Goal: Information Seeking & Learning: Learn about a topic

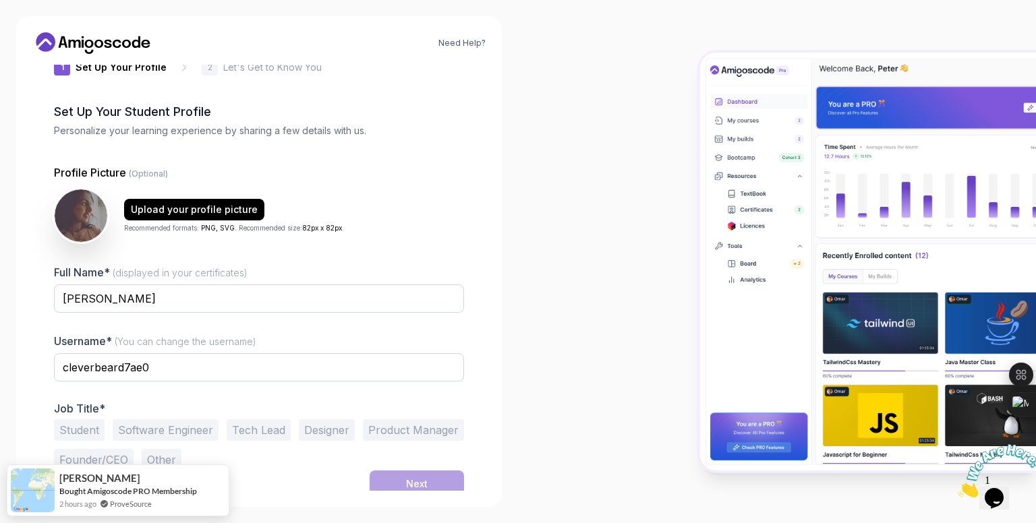
scroll to position [38, 0]
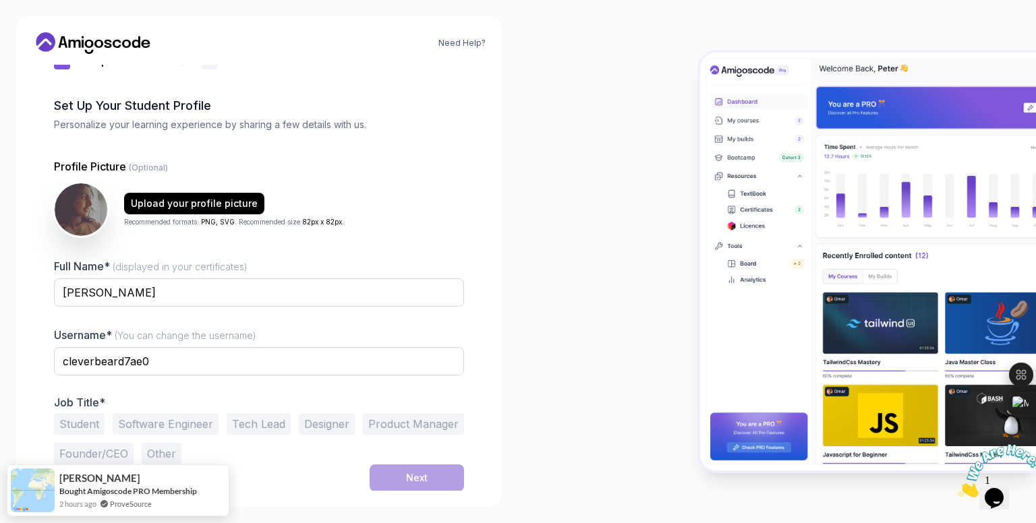
click at [94, 419] on button "Student" at bounding box center [79, 424] width 51 height 22
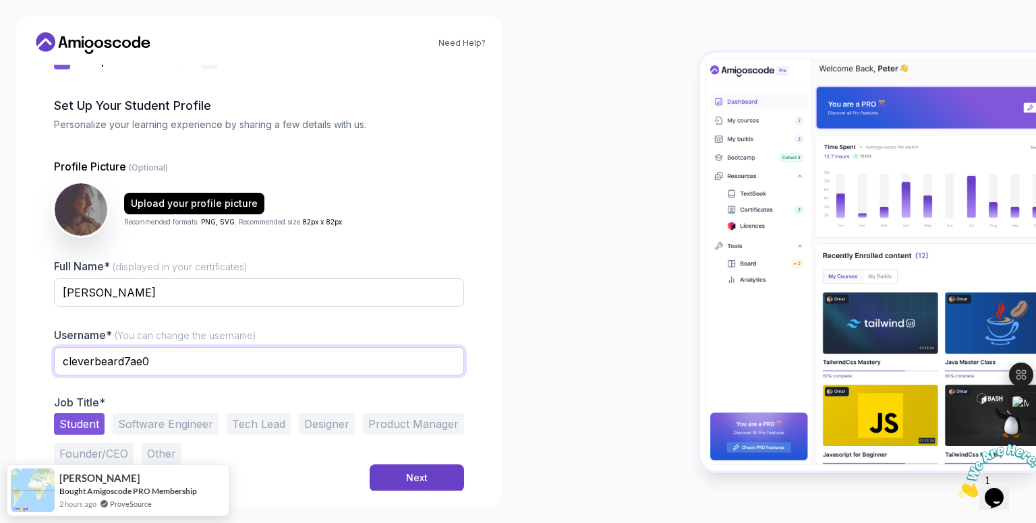
click at [173, 368] on input "cleverbeard7ae0" at bounding box center [259, 361] width 410 height 28
type input "khushi"
click at [579, 334] on div at bounding box center [777, 261] width 518 height 523
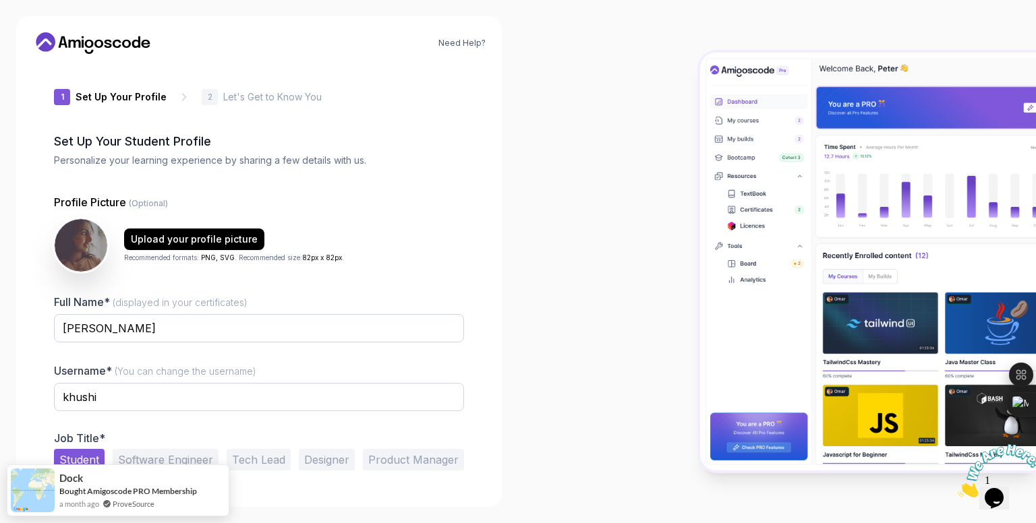
scroll to position [0, 0]
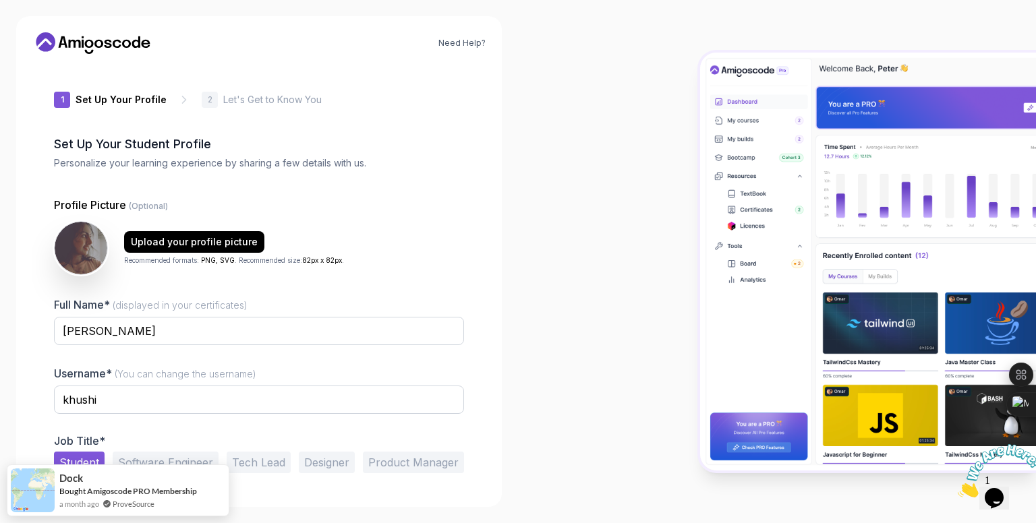
click at [324, 300] on div "Full Name* (displayed in your certificates) [PERSON_NAME]" at bounding box center [259, 328] width 410 height 63
drag, startPoint x: 324, startPoint y: 300, endPoint x: 351, endPoint y: 292, distance: 28.2
click at [351, 292] on div "Profile Picture (Optional) Upload your profile picture Recommended formats: PNG…" at bounding box center [259, 350] width 410 height 306
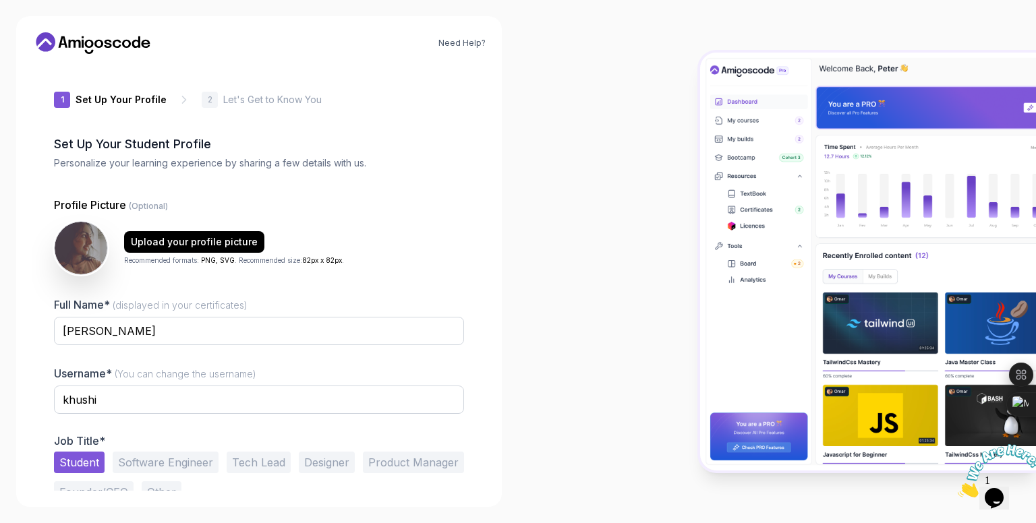
scroll to position [38, 0]
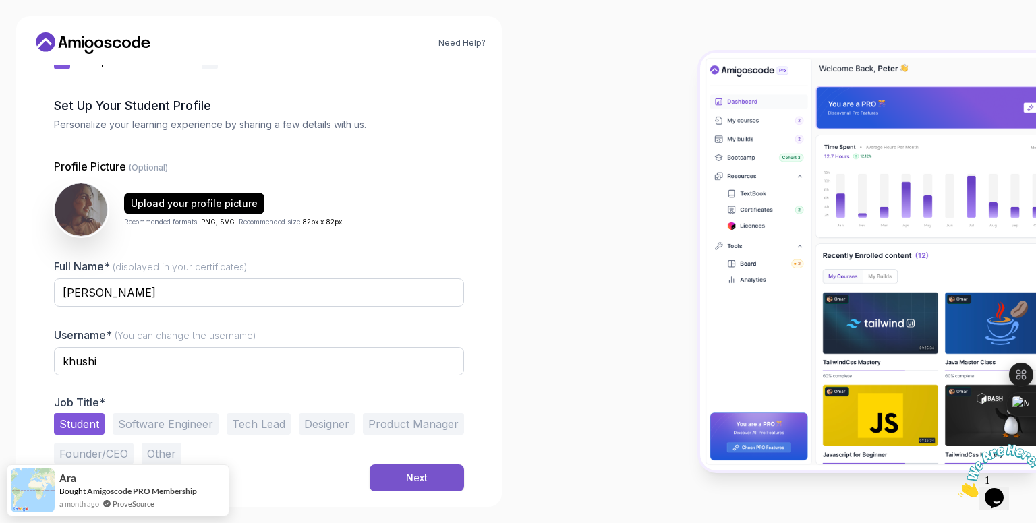
click at [419, 486] on button "Next" at bounding box center [417, 478] width 94 height 27
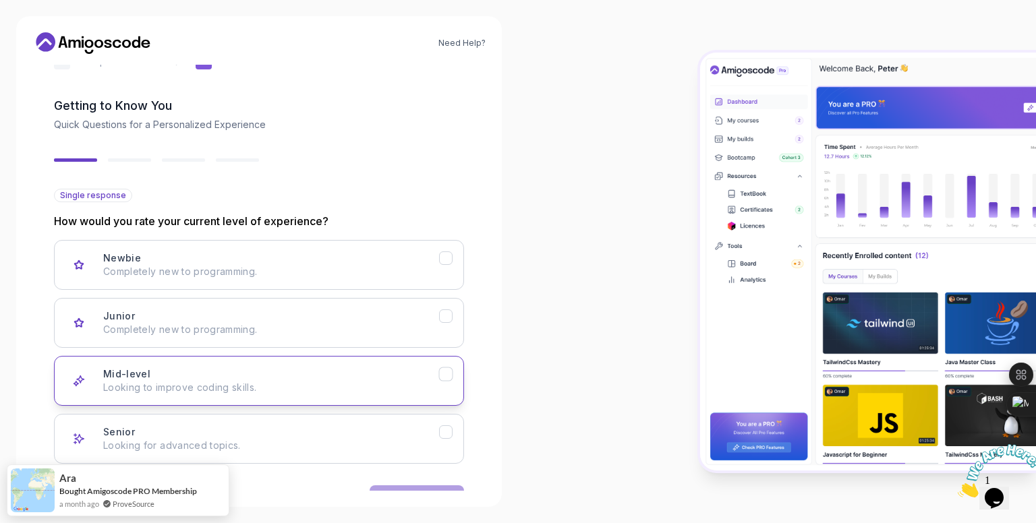
scroll to position [80, 0]
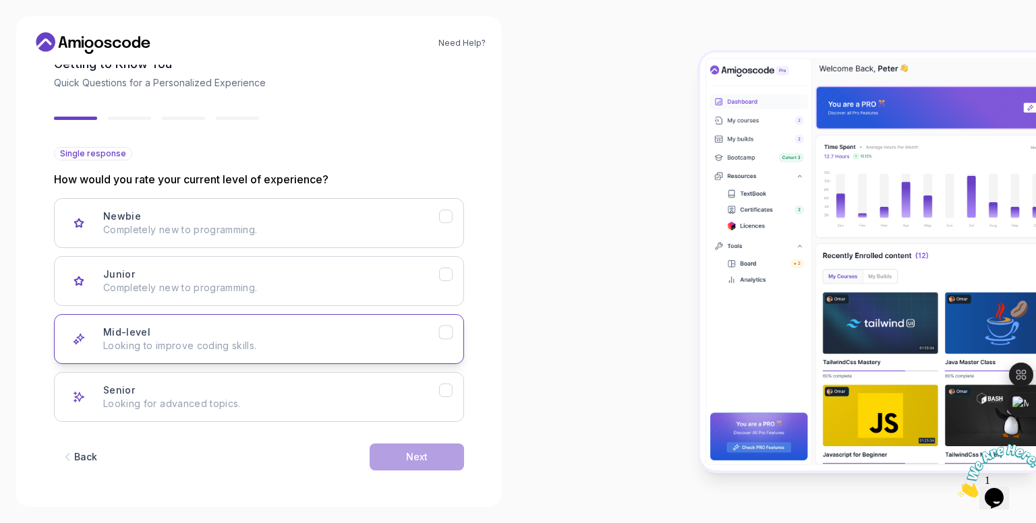
click at [388, 355] on button "Mid-level Looking to improve coding skills." at bounding box center [259, 339] width 410 height 50
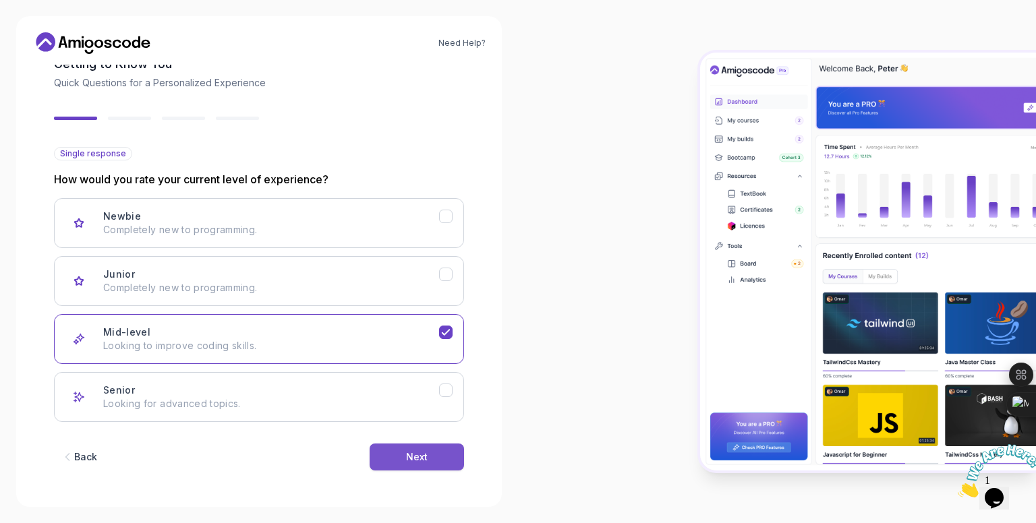
click at [420, 463] on button "Next" at bounding box center [417, 457] width 94 height 27
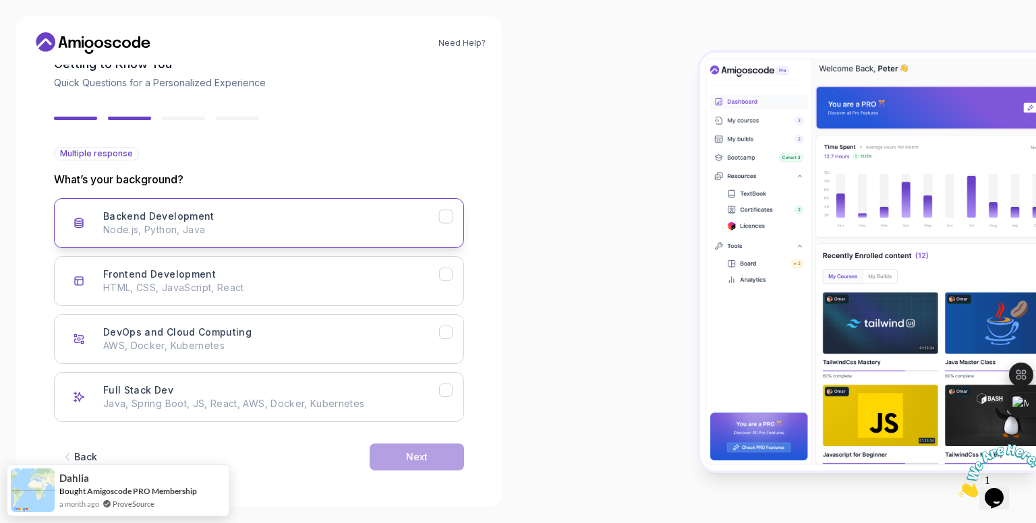
click at [272, 214] on div "Backend Development Node.js, Python, Java" at bounding box center [271, 223] width 336 height 27
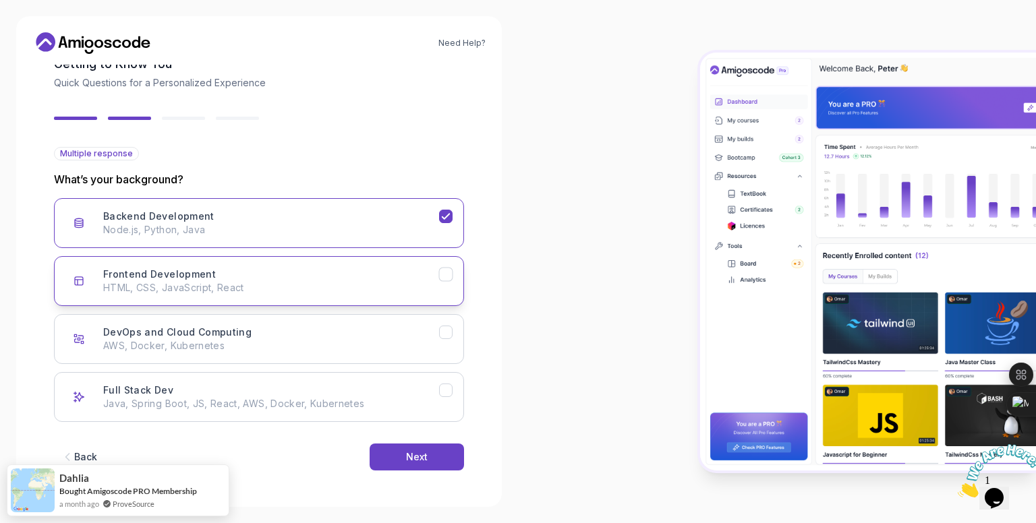
click at [294, 268] on div "Frontend Development HTML, CSS, JavaScript, React" at bounding box center [271, 281] width 336 height 27
click at [316, 317] on button "DevOps and Cloud Computing AWS, Docker, Kubernetes" at bounding box center [259, 339] width 410 height 50
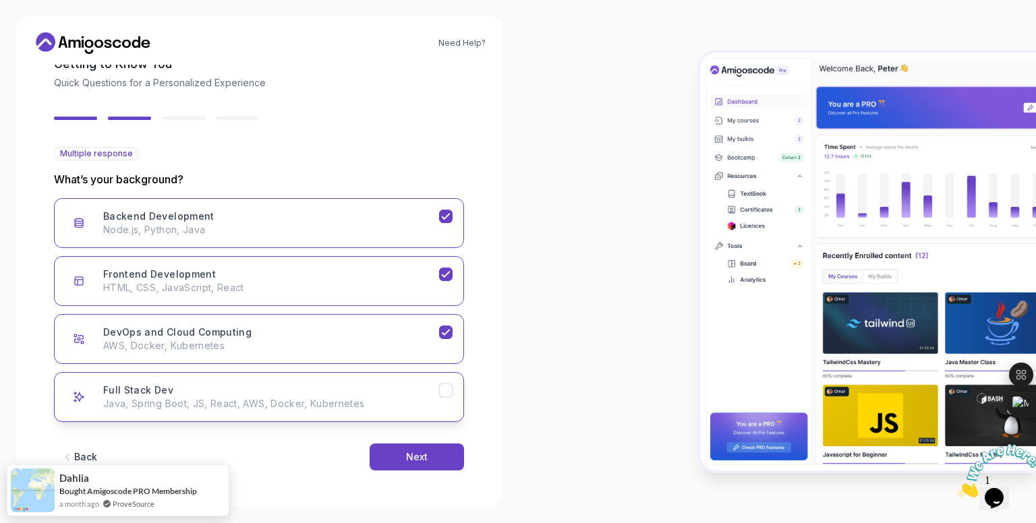
click at [356, 380] on button "Full Stack Dev Java, Spring Boot, JS, React, AWS, Docker, Kubernetes" at bounding box center [259, 397] width 410 height 50
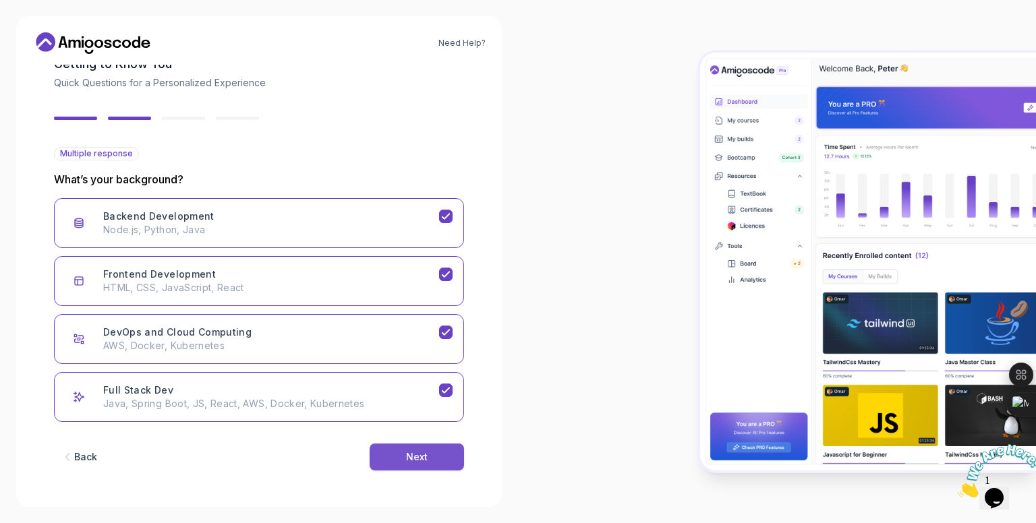
click at [398, 447] on button "Next" at bounding box center [417, 457] width 94 height 27
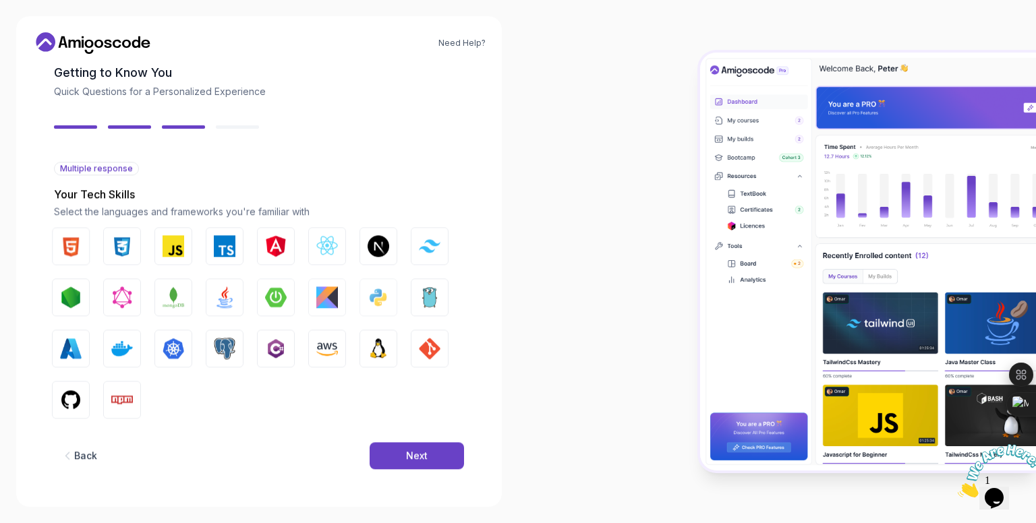
scroll to position [65, 0]
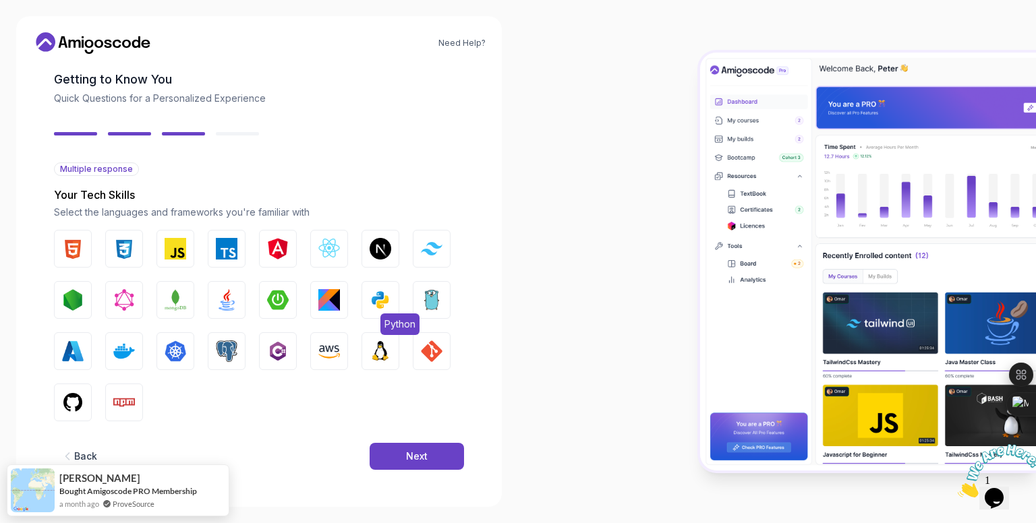
click at [384, 301] on img "button" at bounding box center [381, 300] width 22 height 22
click at [218, 300] on img "button" at bounding box center [227, 300] width 22 height 22
click at [76, 403] on img "button" at bounding box center [73, 403] width 22 height 22
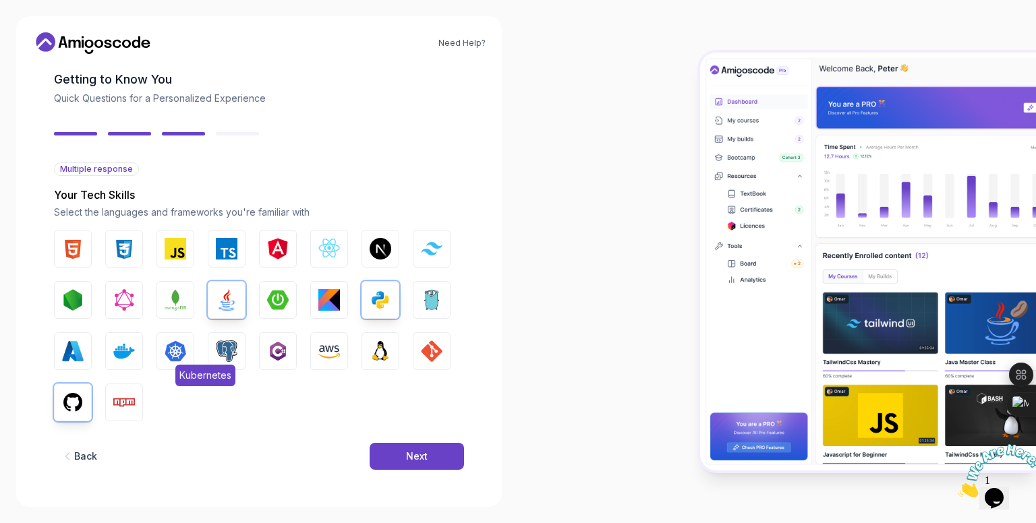
click at [210, 365] on span "Kubernetes" at bounding box center [205, 376] width 60 height 22
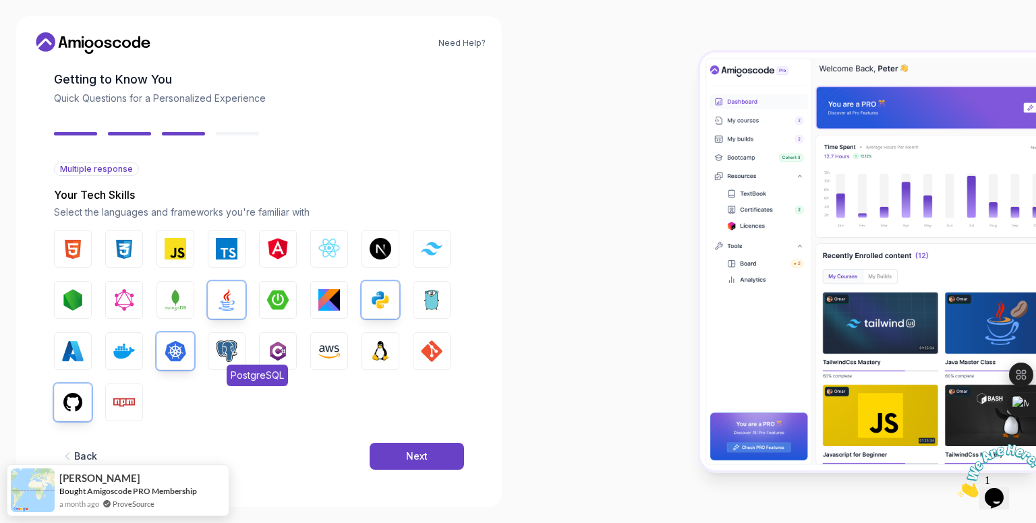
click at [231, 362] on button "PostgreSQL" at bounding box center [227, 351] width 38 height 38
click at [331, 352] on img "button" at bounding box center [329, 352] width 22 height 22
click at [378, 355] on img "button" at bounding box center [381, 352] width 22 height 22
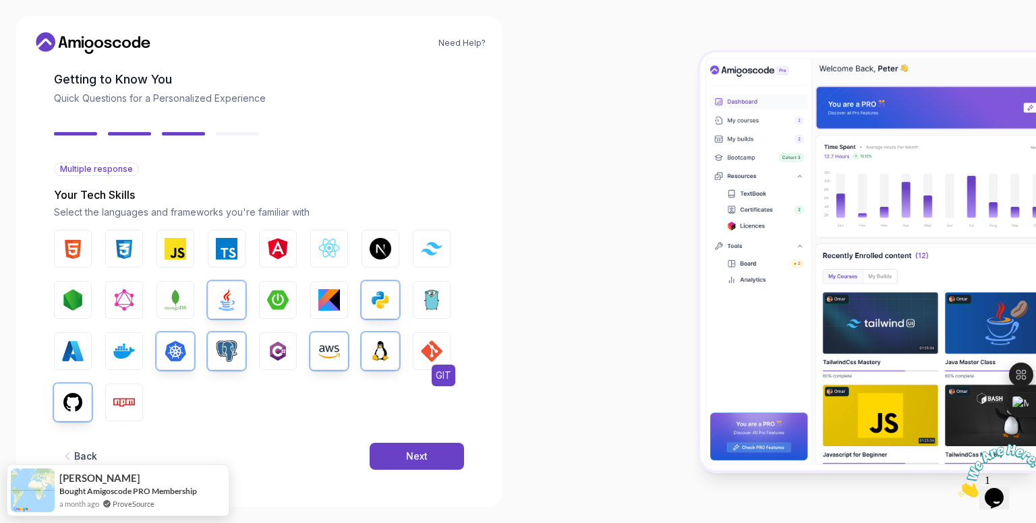
click at [438, 355] on img "button" at bounding box center [432, 352] width 22 height 22
click at [175, 295] on img "button" at bounding box center [176, 300] width 22 height 22
click at [80, 350] on img "button" at bounding box center [73, 352] width 22 height 22
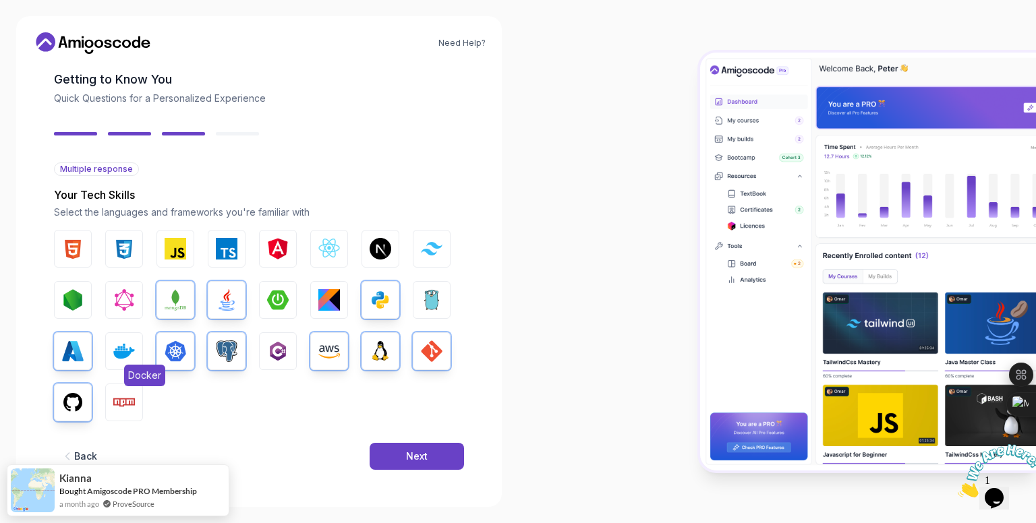
click at [107, 351] on button "Docker" at bounding box center [124, 351] width 38 height 38
click at [434, 465] on button "Next" at bounding box center [417, 456] width 94 height 27
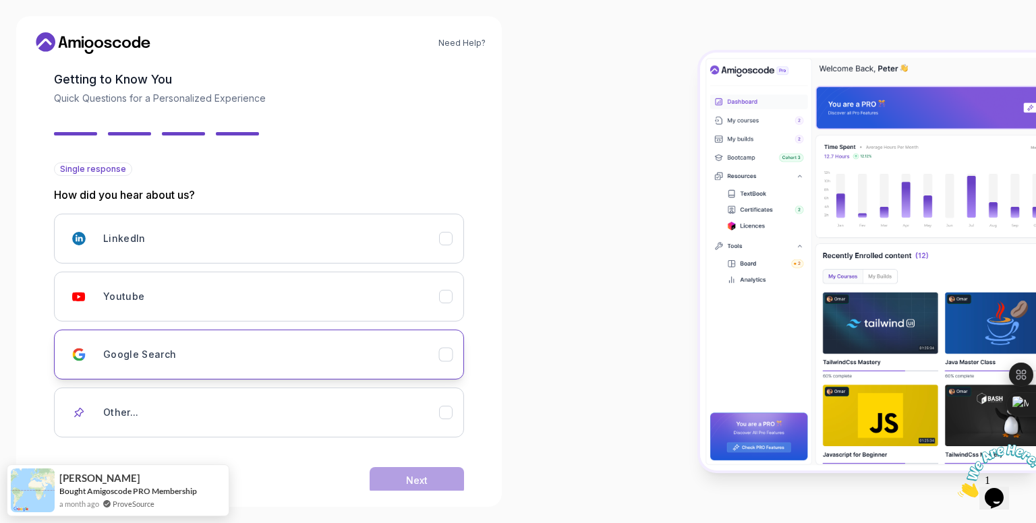
click at [289, 338] on button "Google Search" at bounding box center [259, 355] width 410 height 50
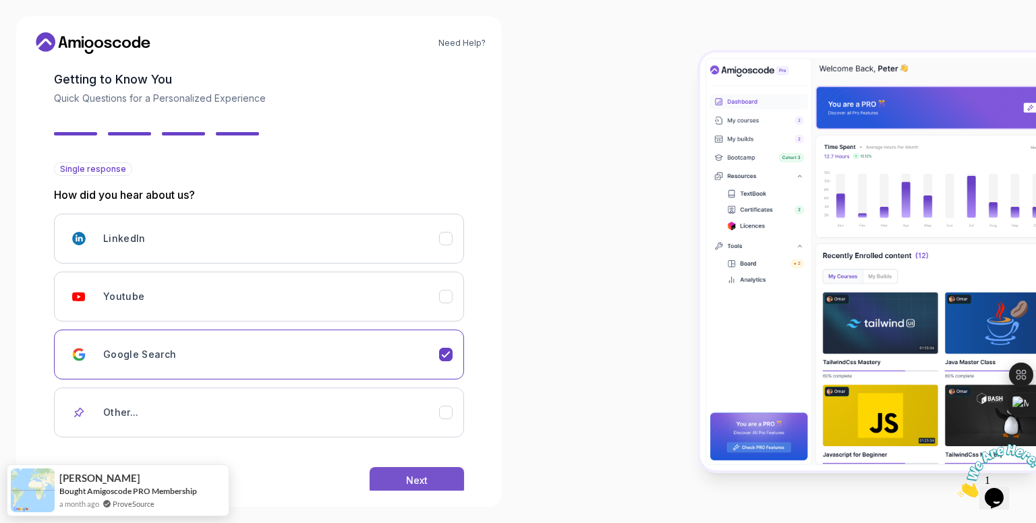
click at [414, 475] on div "Next" at bounding box center [417, 480] width 22 height 13
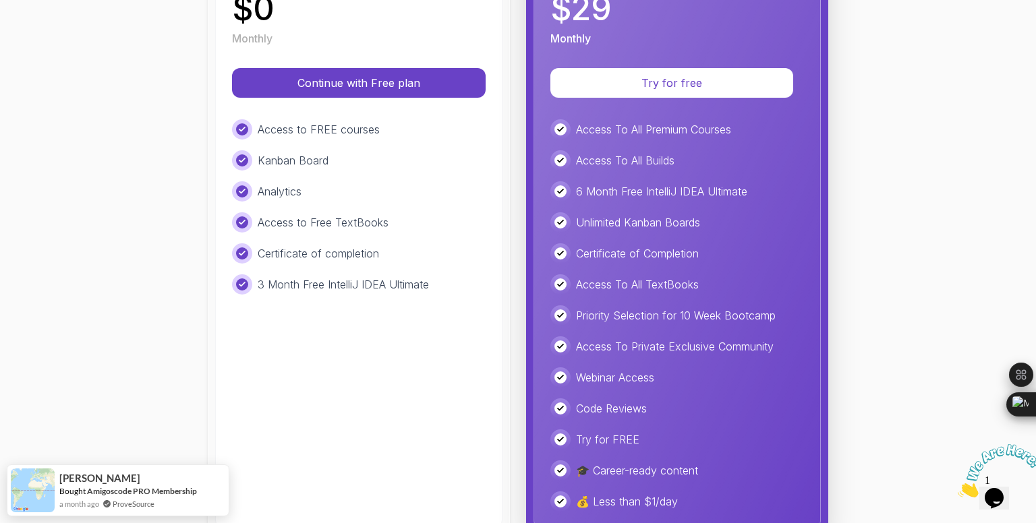
scroll to position [316, 0]
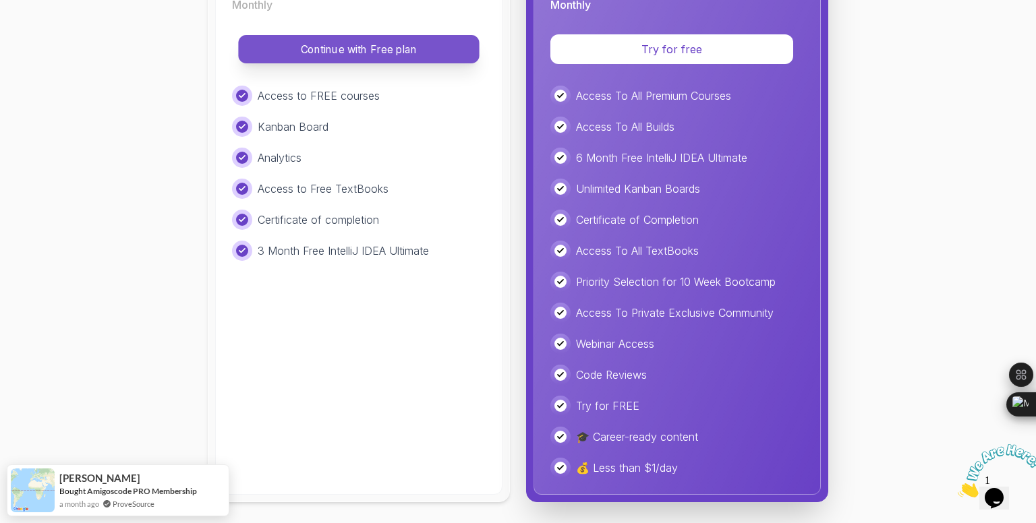
click at [399, 47] on p "Continue with Free plan" at bounding box center [359, 50] width 210 height 16
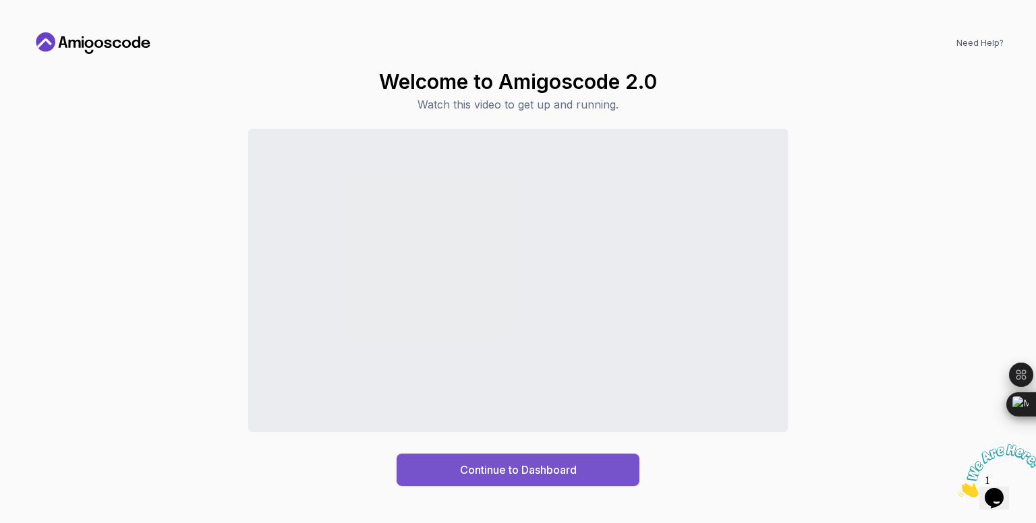
click at [499, 473] on div "Continue to Dashboard" at bounding box center [518, 470] width 117 height 16
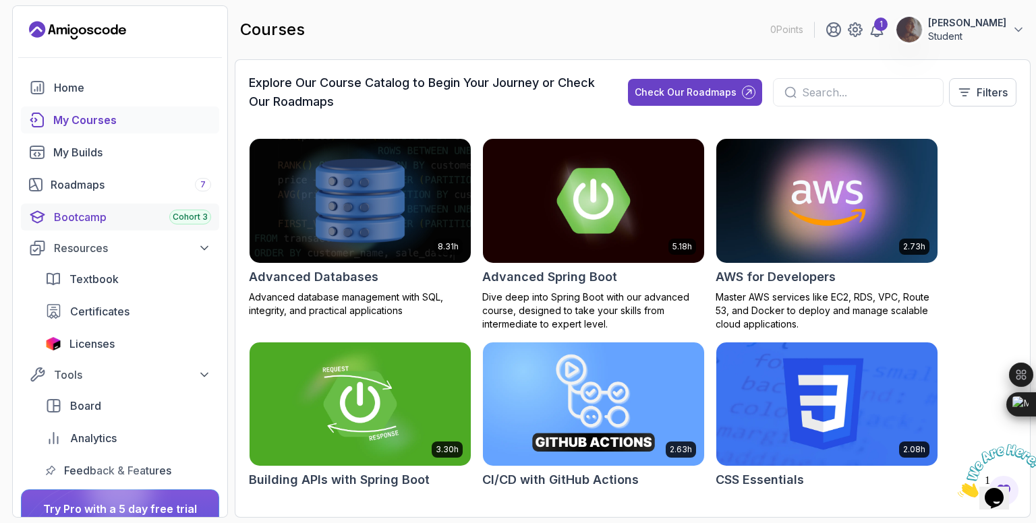
click at [129, 210] on div "Bootcamp Cohort 3" at bounding box center [132, 217] width 157 height 16
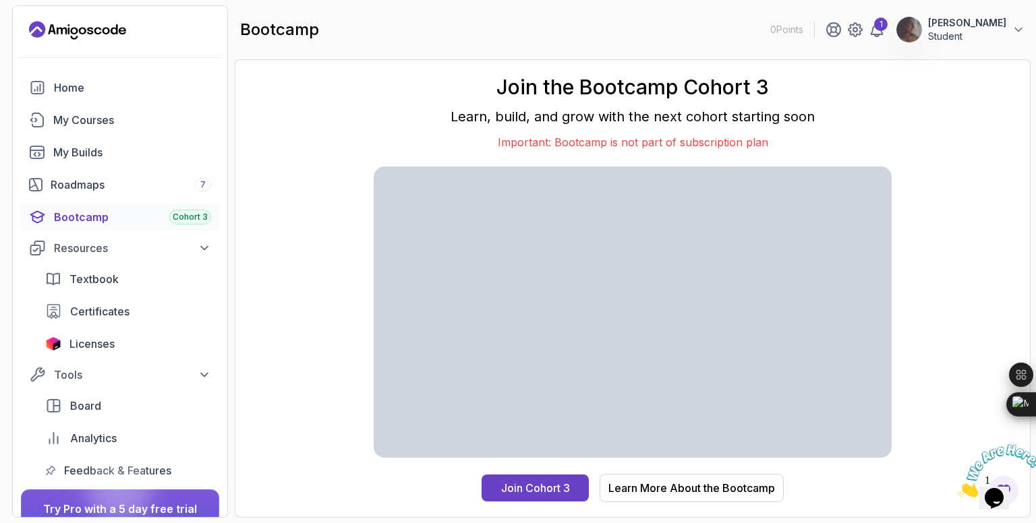
click at [805, 68] on div "Join the Bootcamp Cohort 3 Learn, build, and grow with the next cohort starting…" at bounding box center [633, 288] width 796 height 459
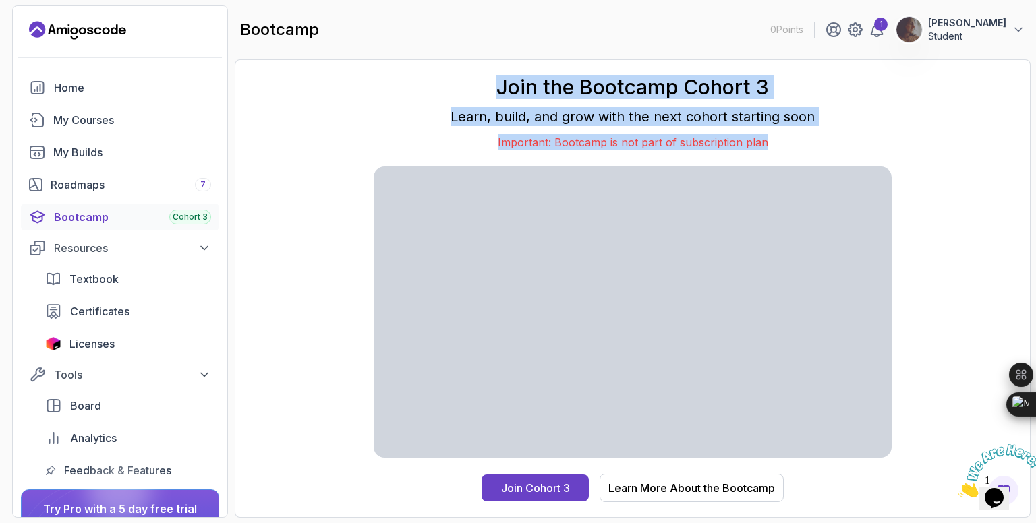
drag, startPoint x: 805, startPoint y: 68, endPoint x: 872, endPoint y: 130, distance: 91.1
click at [872, 130] on div "Join the Bootcamp Cohort 3 Learn, build, and grow with the next cohort starting…" at bounding box center [633, 288] width 796 height 459
click at [872, 130] on div "Join the Bootcamp Cohort 3 Learn, build, and grow with the next cohort starting…" at bounding box center [633, 113] width 518 height 76
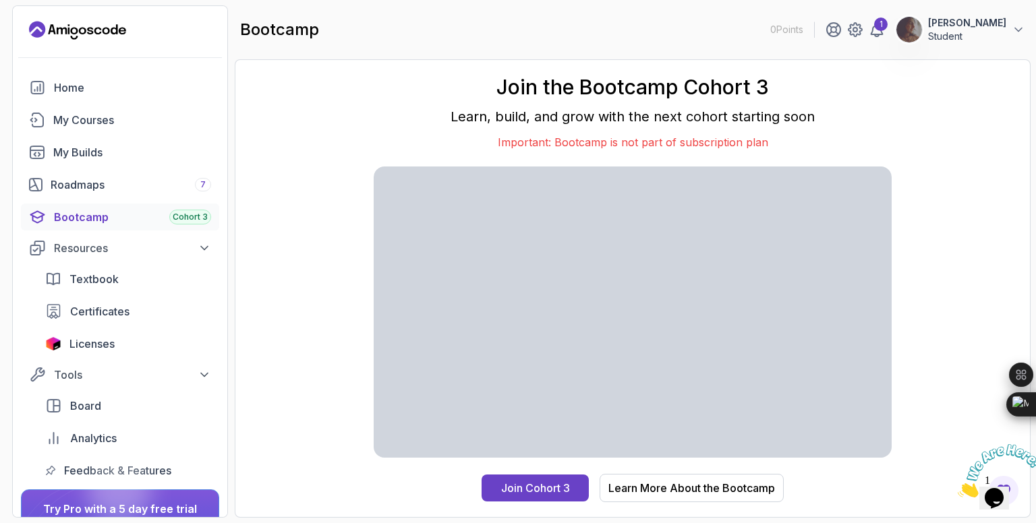
click at [634, 88] on h1 "Join the Bootcamp Cohort 3" at bounding box center [633, 87] width 518 height 24
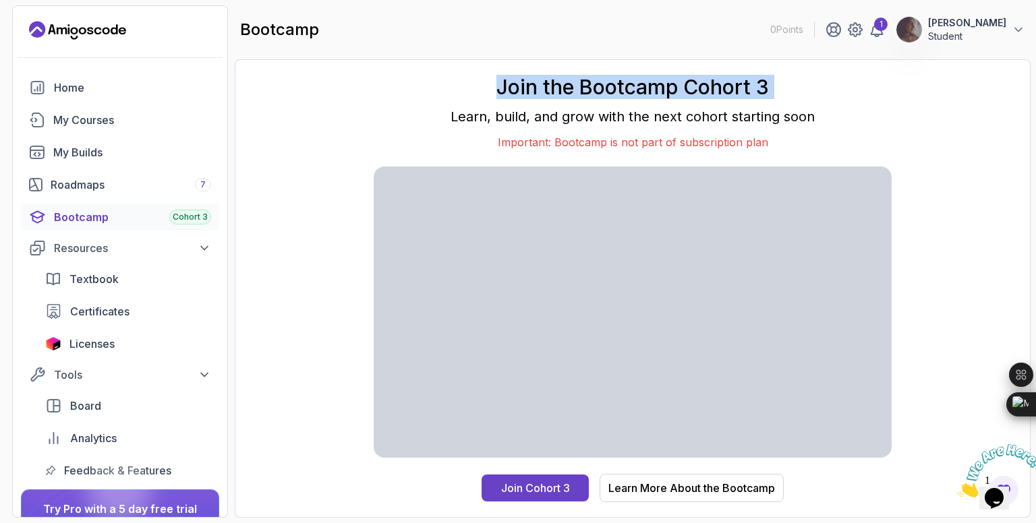
drag, startPoint x: 634, startPoint y: 88, endPoint x: 693, endPoint y: 103, distance: 61.2
click at [693, 103] on div "Join the Bootcamp Cohort 3 Learn, build, and grow with the next cohort starting…" at bounding box center [633, 113] width 518 height 76
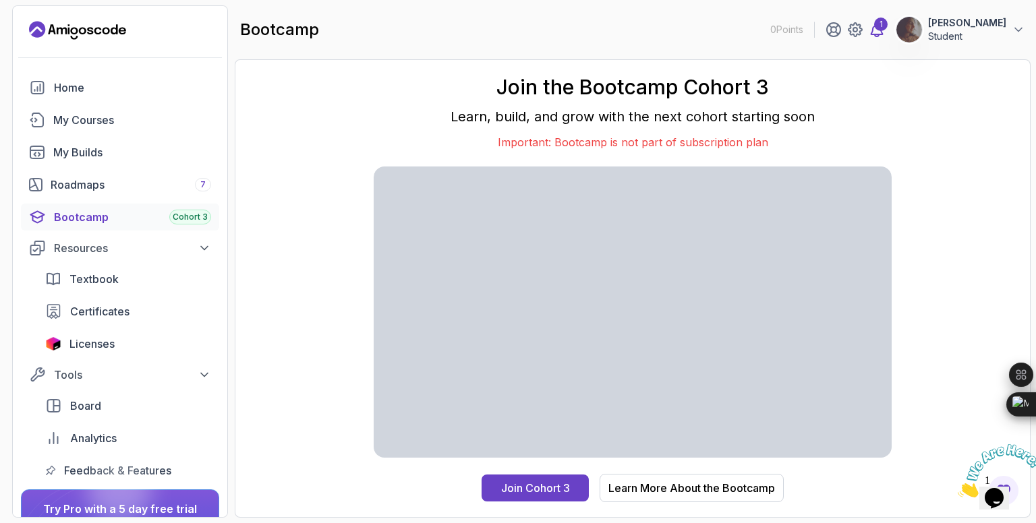
click at [885, 36] on icon at bounding box center [877, 30] width 16 height 16
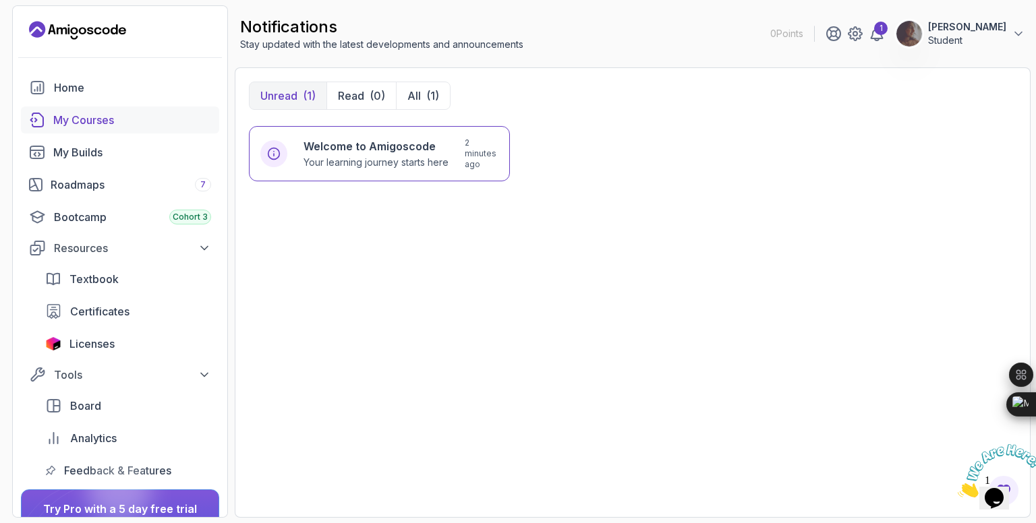
click at [94, 119] on div "My Courses" at bounding box center [132, 120] width 158 height 16
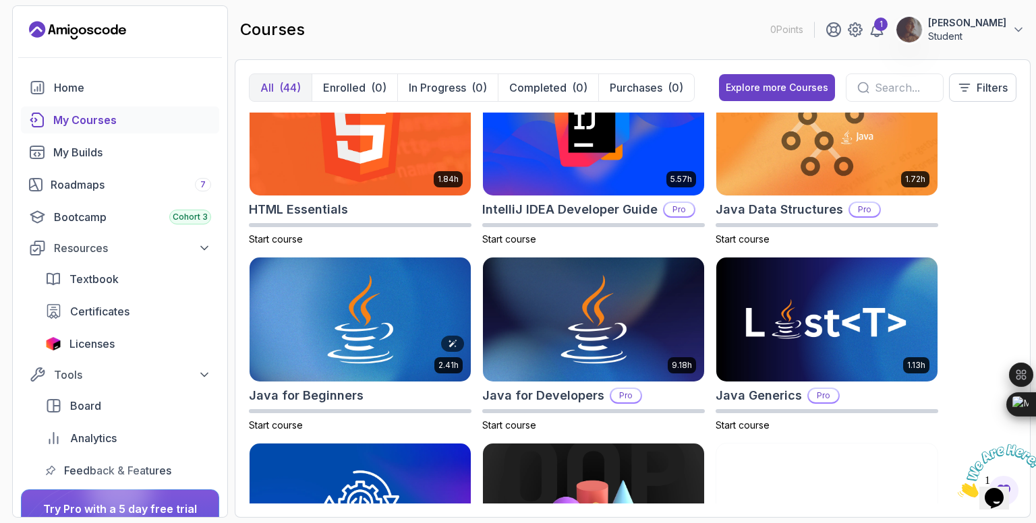
scroll to position [807, 0]
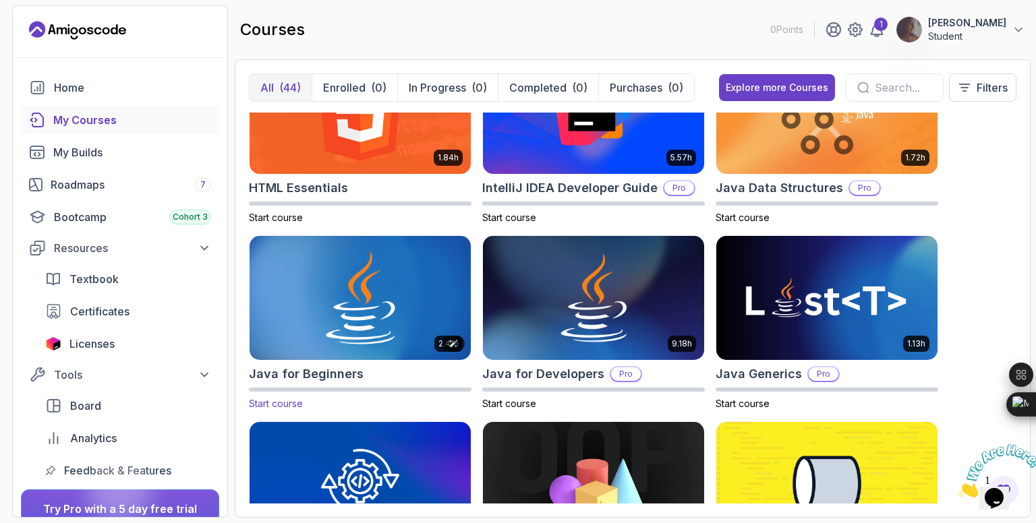
click at [332, 291] on img at bounding box center [360, 298] width 232 height 130
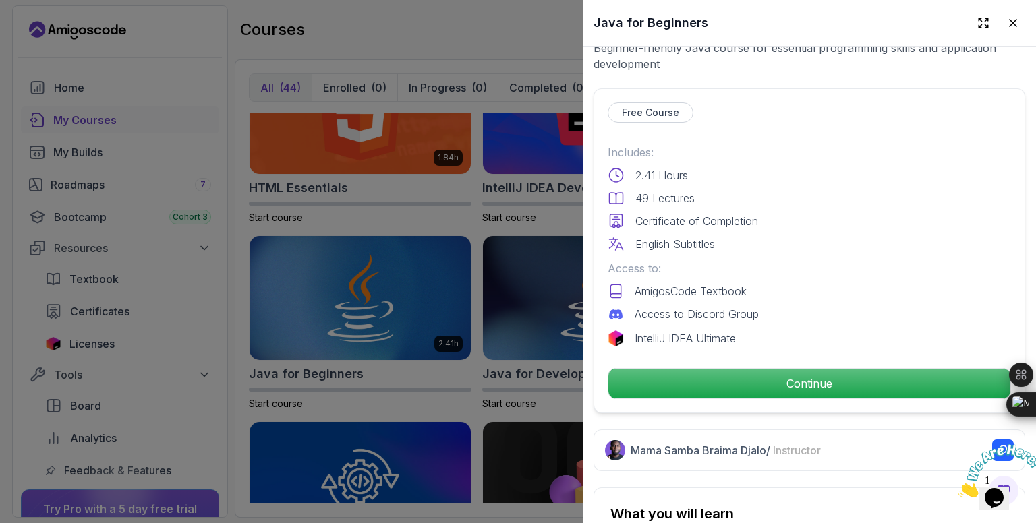
scroll to position [277, 0]
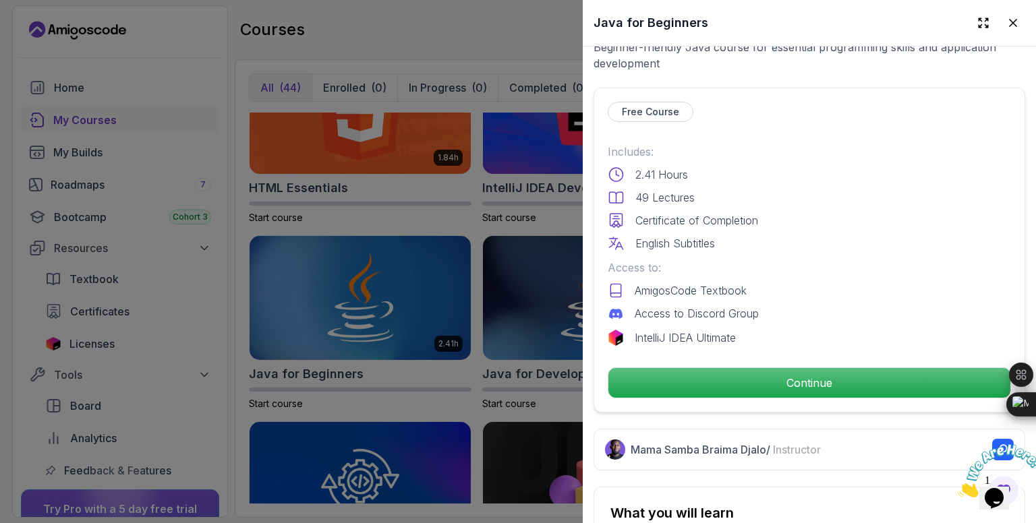
click at [766, 340] on div "Free Course Includes: 2.41 Hours 49 Lectures Certificate of Completion English …" at bounding box center [809, 250] width 432 height 325
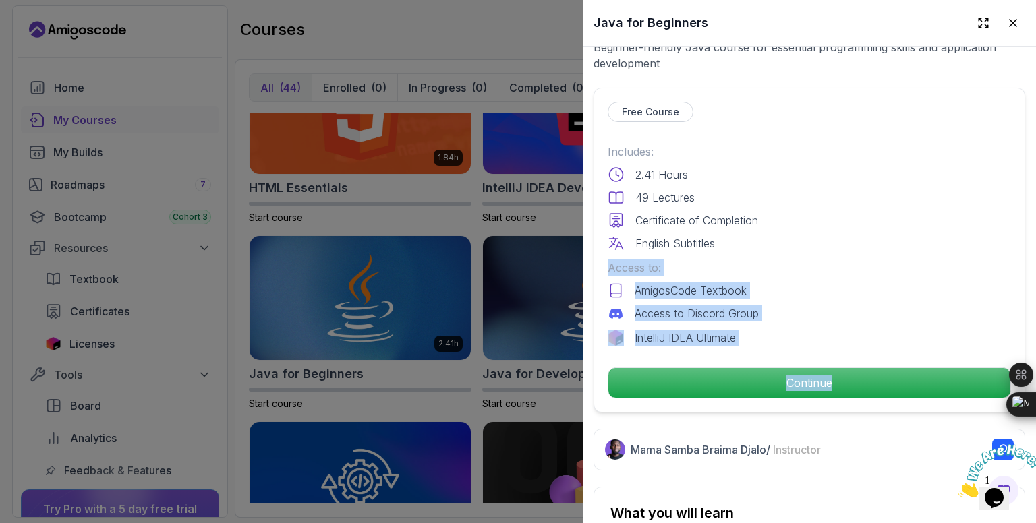
drag, startPoint x: 766, startPoint y: 340, endPoint x: 742, endPoint y: 238, distance: 104.5
click at [742, 238] on div "Free Course Includes: 2.41 Hours 49 Lectures Certificate of Completion English …" at bounding box center [809, 250] width 432 height 325
click at [742, 238] on div "English Subtitles" at bounding box center [809, 243] width 403 height 16
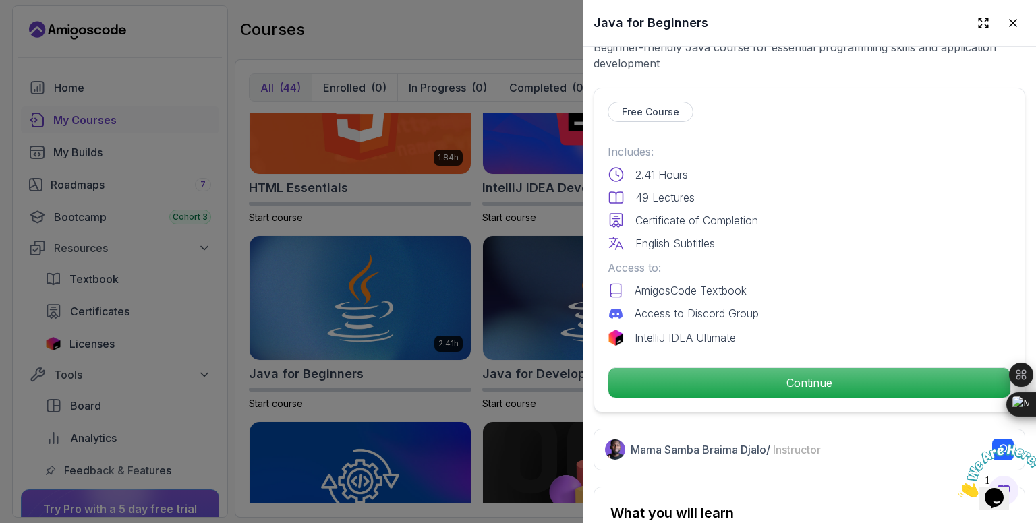
click at [742, 238] on div "English Subtitles" at bounding box center [809, 243] width 403 height 16
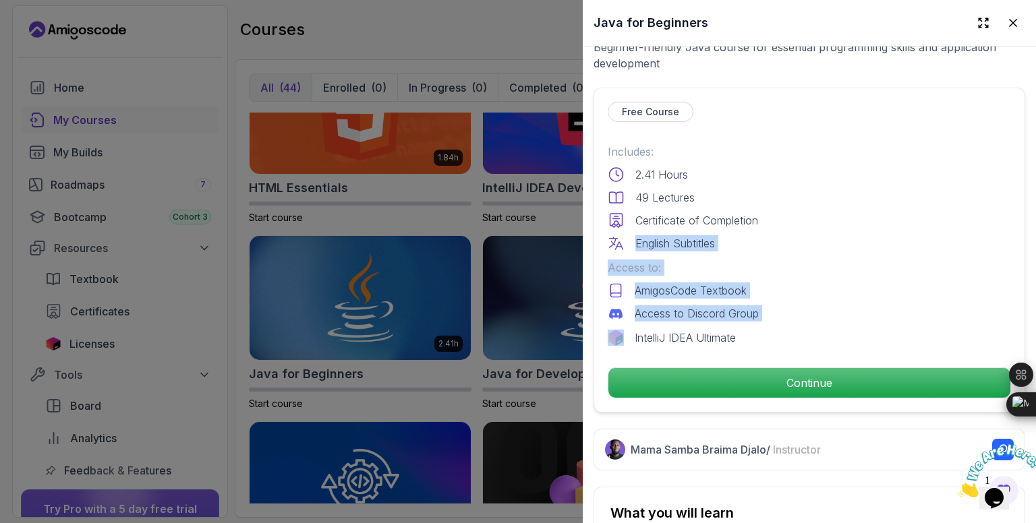
drag, startPoint x: 742, startPoint y: 238, endPoint x: 759, endPoint y: 312, distance: 75.4
click at [759, 312] on div "Includes: 2.41 Hours 49 Lectures Certificate of Completion English Subtitles Ac…" at bounding box center [809, 245] width 403 height 202
click at [759, 312] on div "Access to Discord Group" at bounding box center [809, 313] width 403 height 16
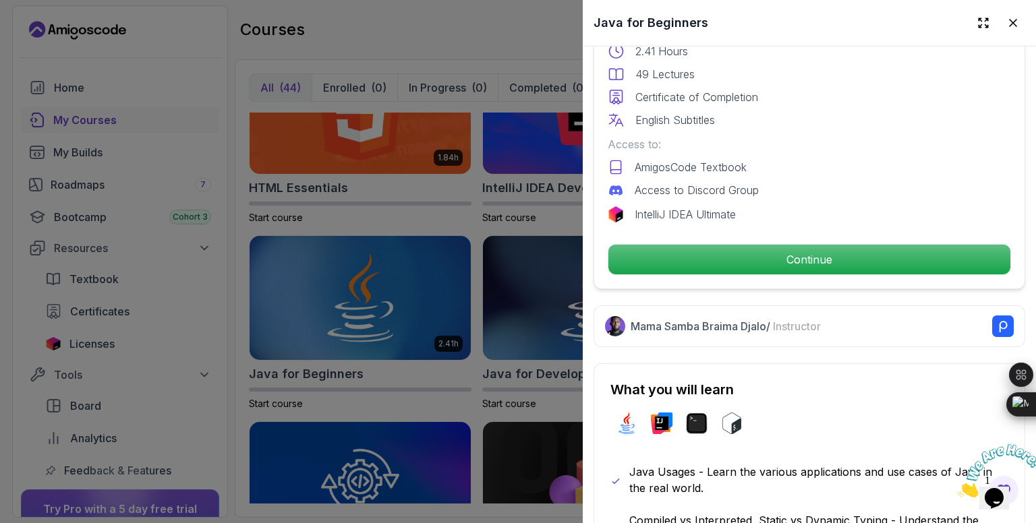
scroll to position [401, 0]
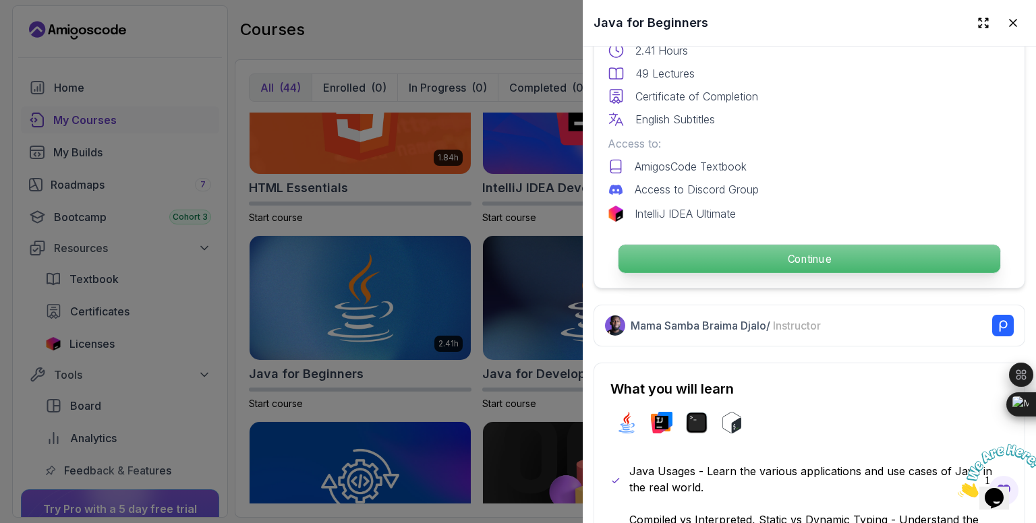
click at [746, 245] on p "Continue" at bounding box center [809, 259] width 382 height 28
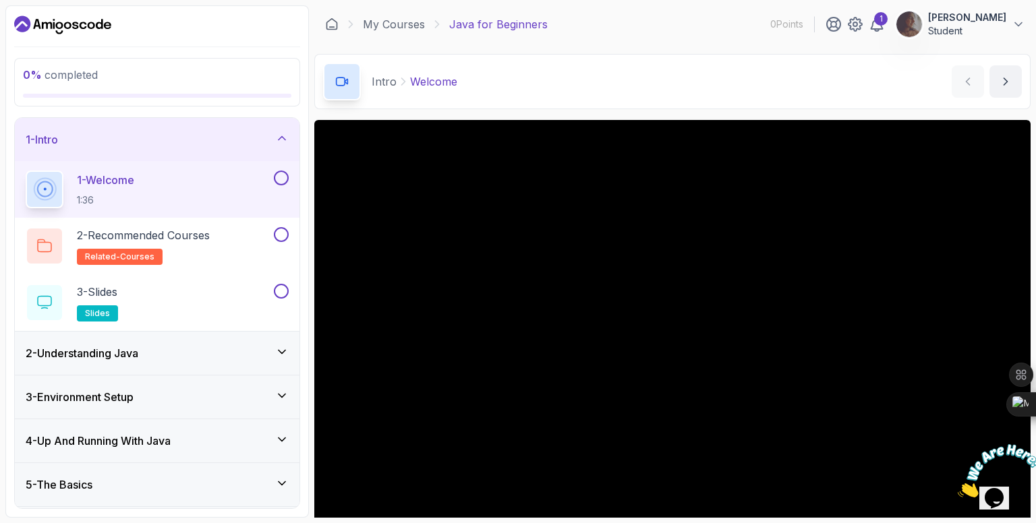
scroll to position [84, 0]
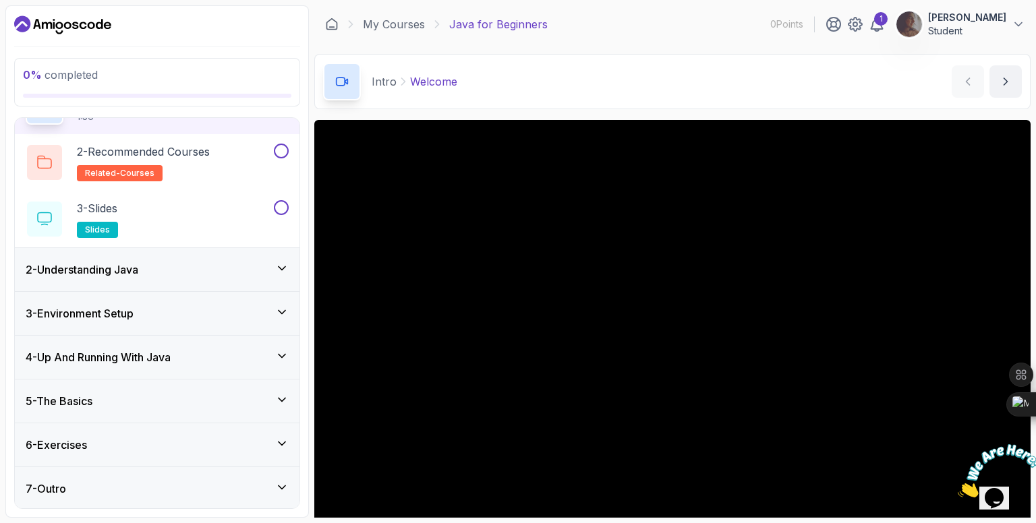
click at [243, 266] on div "2 - Understanding Java" at bounding box center [157, 270] width 263 height 16
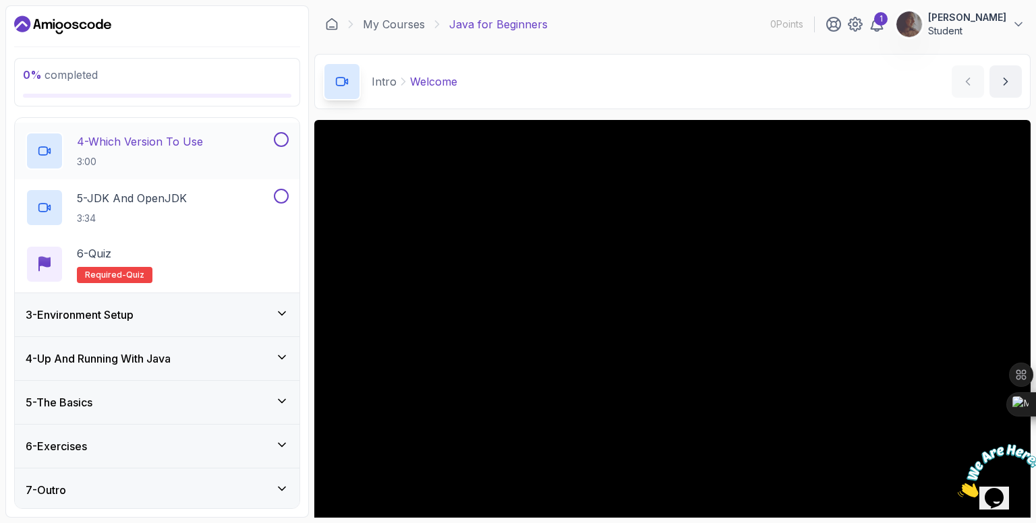
scroll to position [254, 0]
click at [221, 314] on div "3 - Environment Setup" at bounding box center [157, 313] width 263 height 16
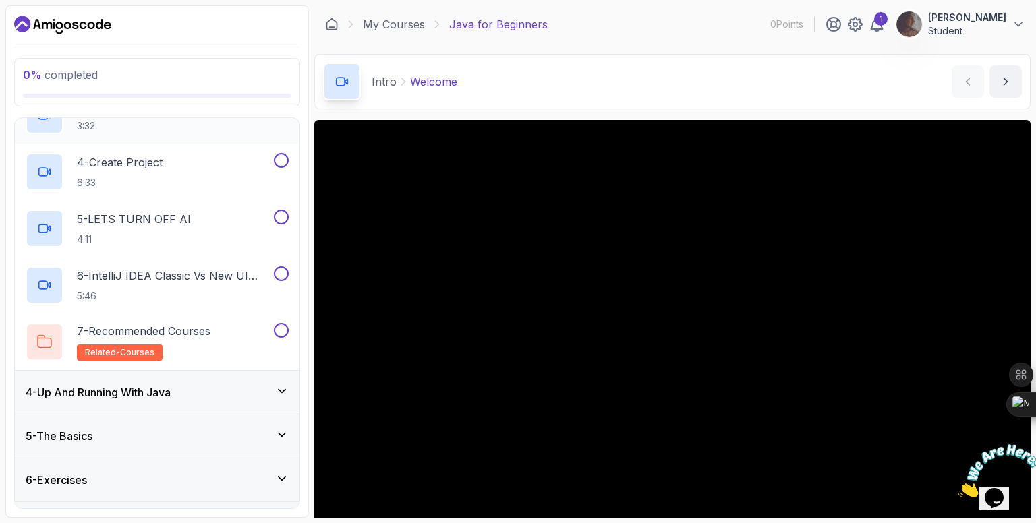
scroll to position [275, 0]
click at [225, 384] on div "4 - Up And Running With Java" at bounding box center [157, 392] width 263 height 16
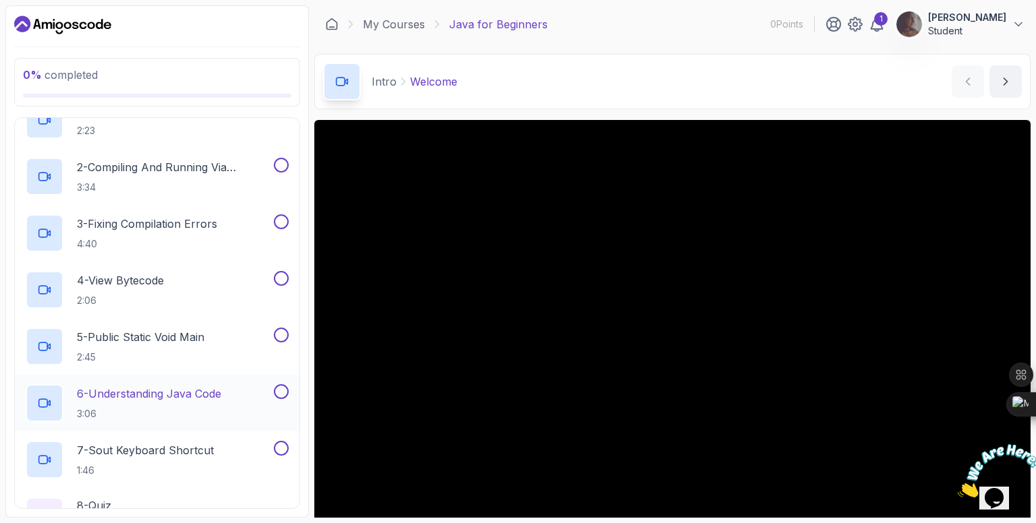
scroll to position [367, 0]
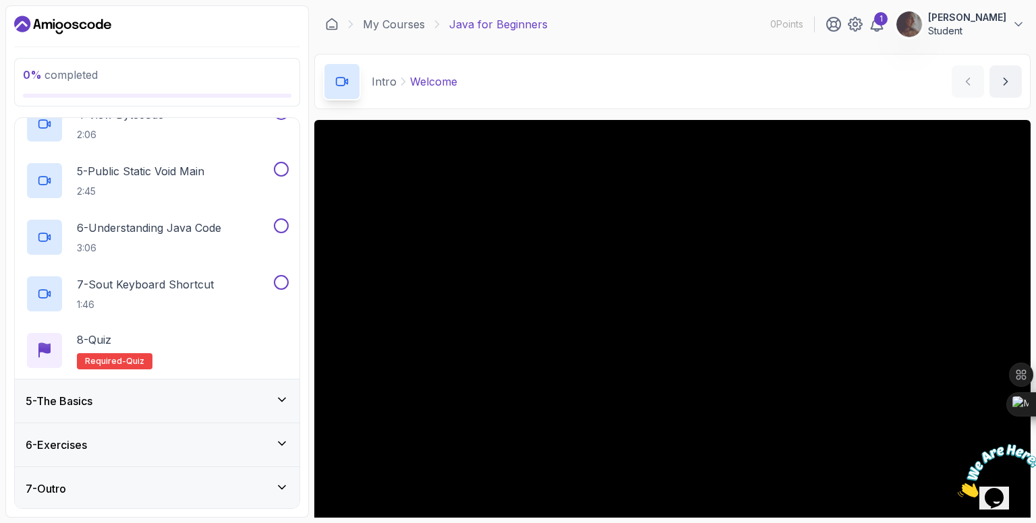
click at [170, 393] on div "5 - The Basics" at bounding box center [157, 401] width 263 height 16
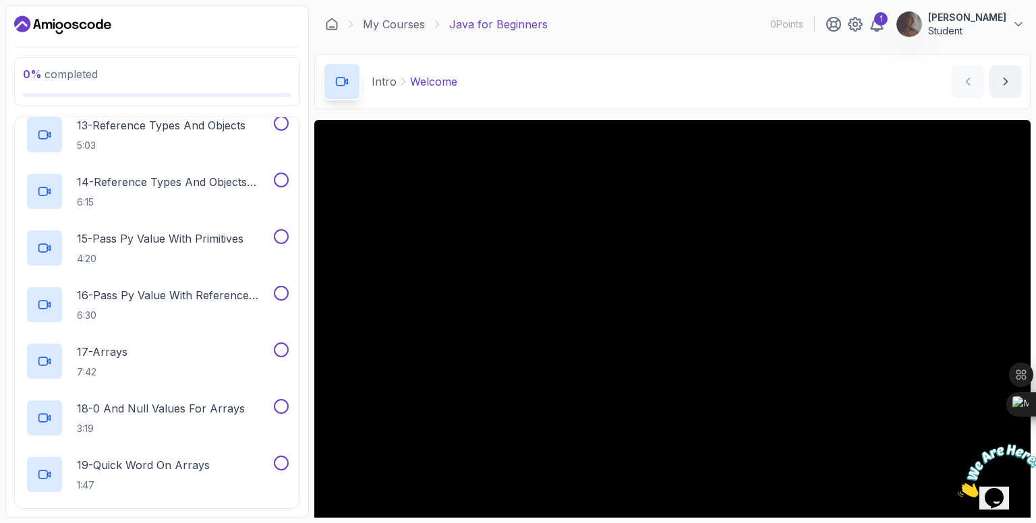
scroll to position [1047, 0]
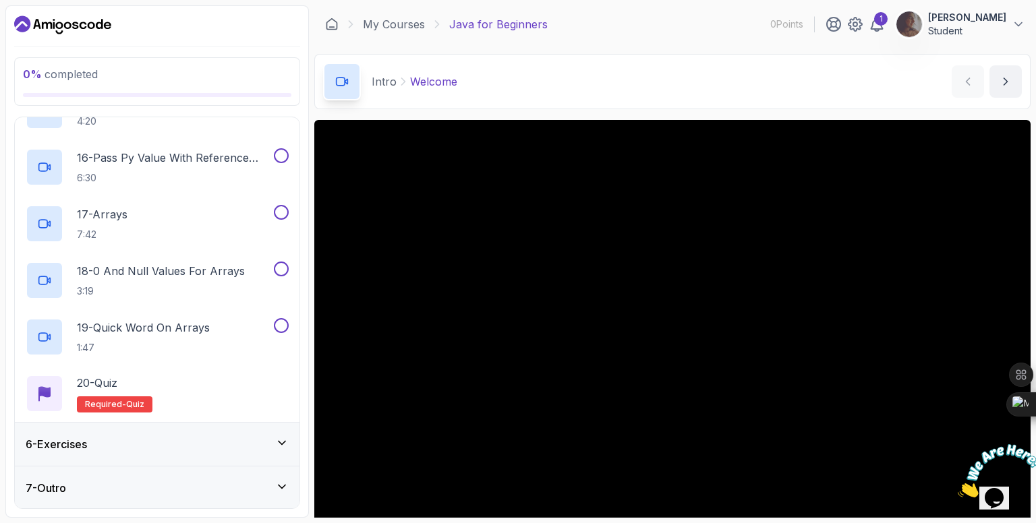
click at [180, 452] on div "6 - Exercises" at bounding box center [157, 444] width 285 height 43
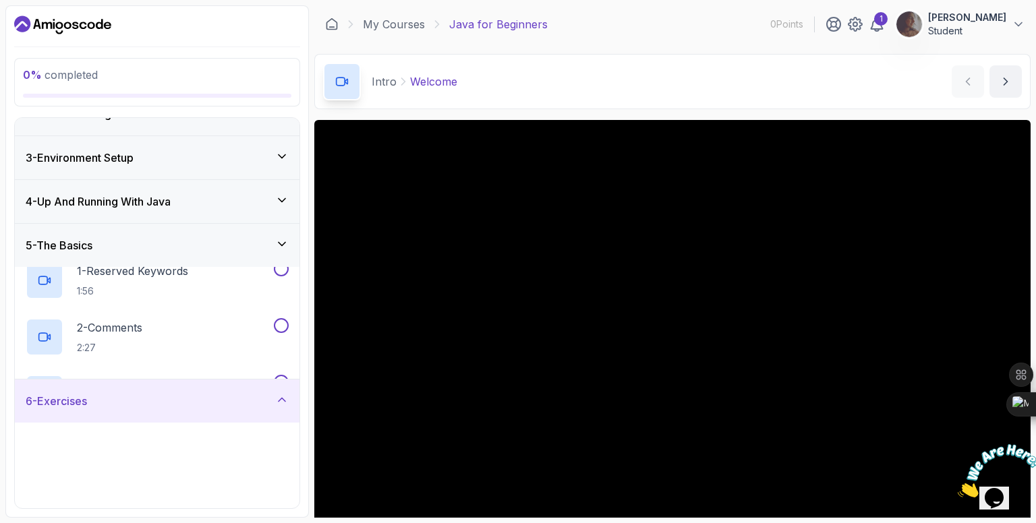
scroll to position [27, 0]
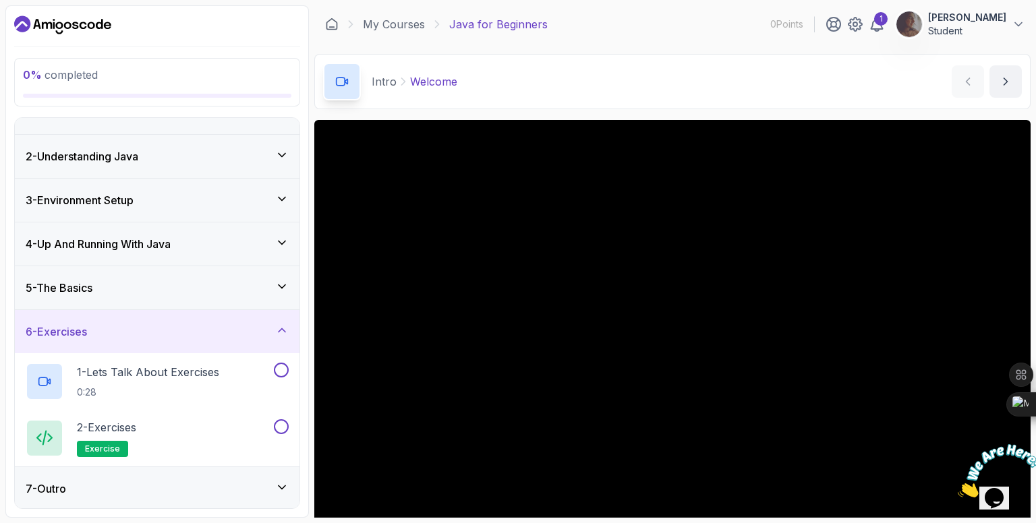
click at [185, 467] on div "7 - Outro" at bounding box center [157, 488] width 285 height 43
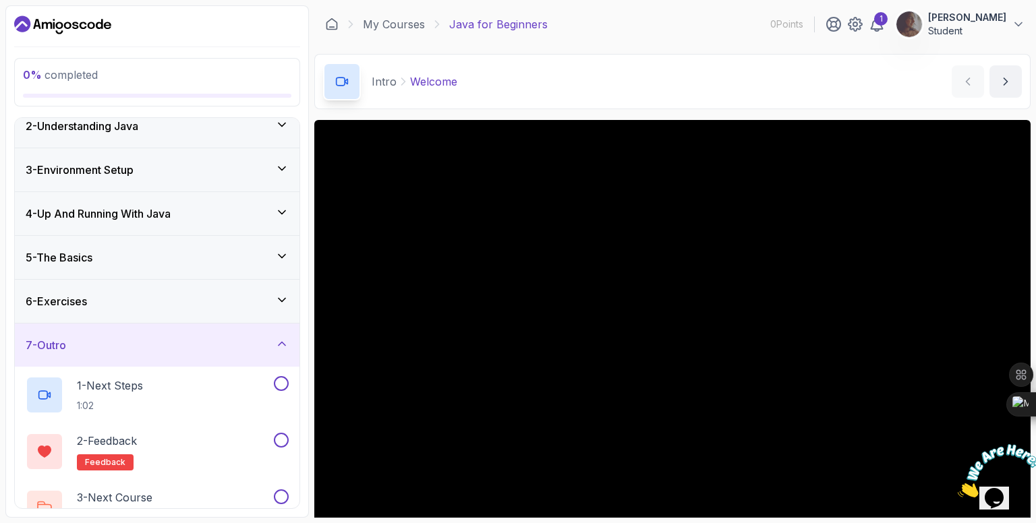
scroll to position [0, 0]
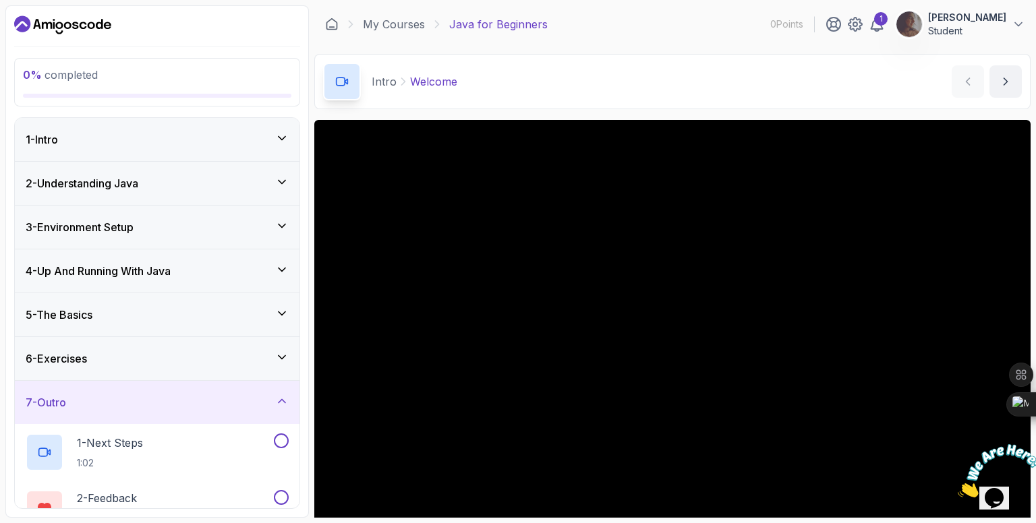
click at [206, 389] on div "7 - Outro" at bounding box center [157, 402] width 285 height 43
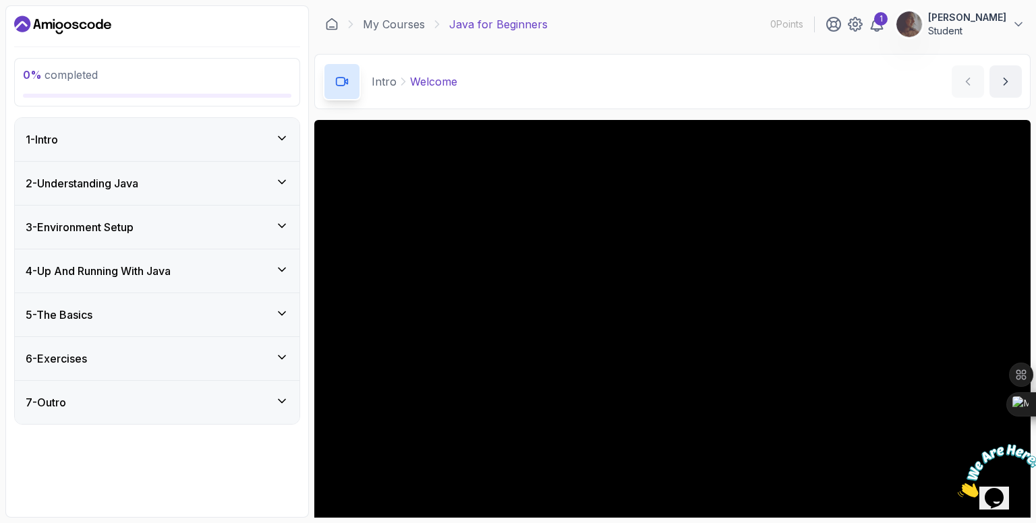
click at [208, 206] on div "3 - Environment Setup" at bounding box center [157, 227] width 285 height 43
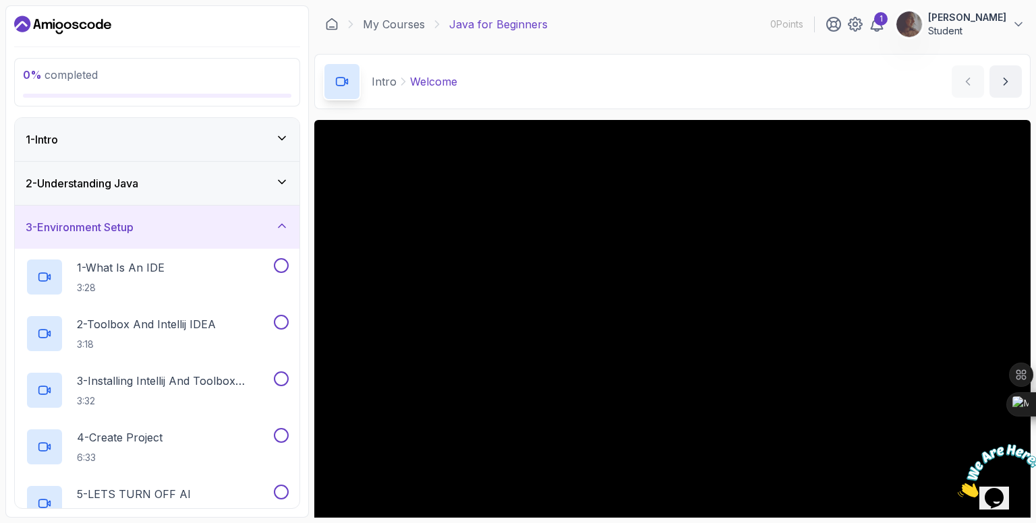
click at [224, 170] on div "2 - Understanding Java" at bounding box center [157, 183] width 285 height 43
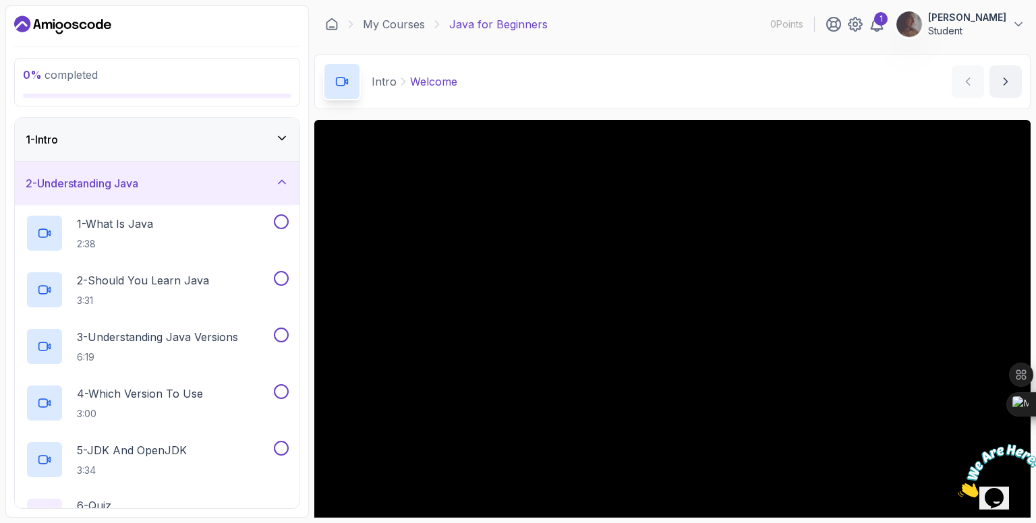
click at [213, 165] on div "2 - Understanding Java" at bounding box center [157, 183] width 285 height 43
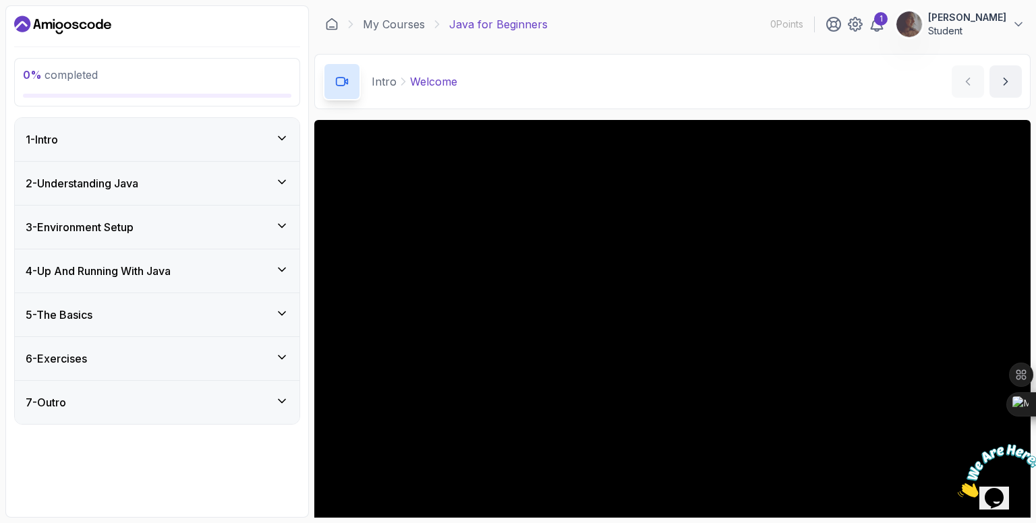
click at [227, 224] on div "3 - Environment Setup" at bounding box center [157, 227] width 263 height 16
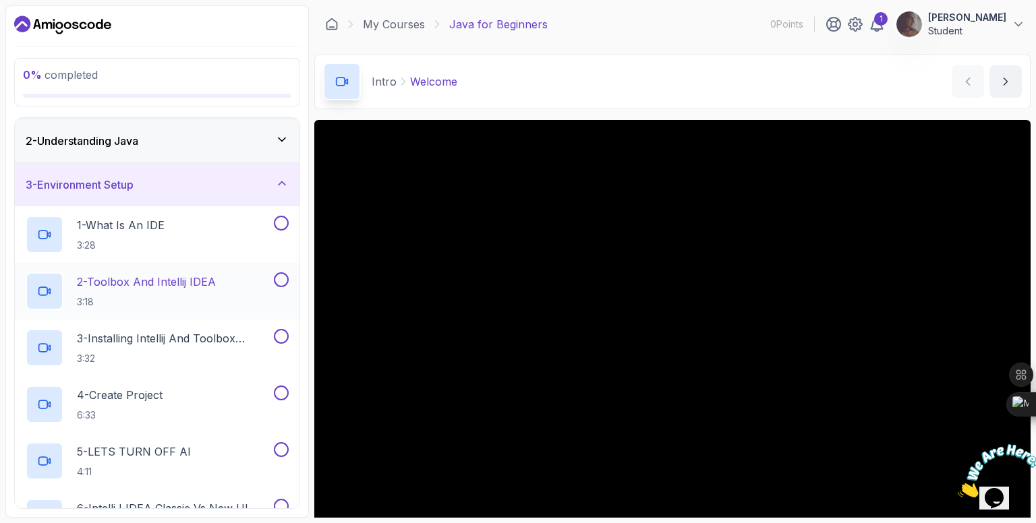
scroll to position [35, 0]
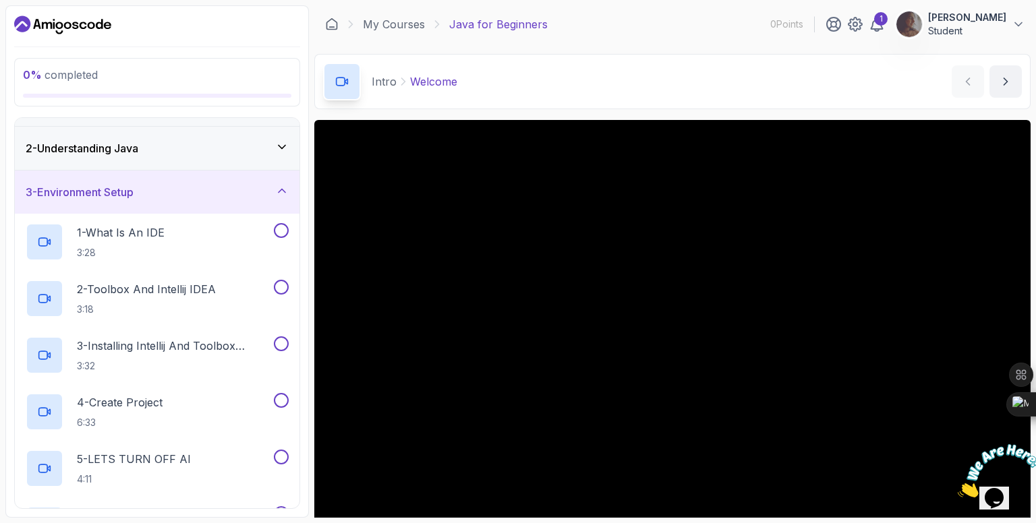
click at [203, 195] on div "3 - Environment Setup" at bounding box center [157, 192] width 263 height 16
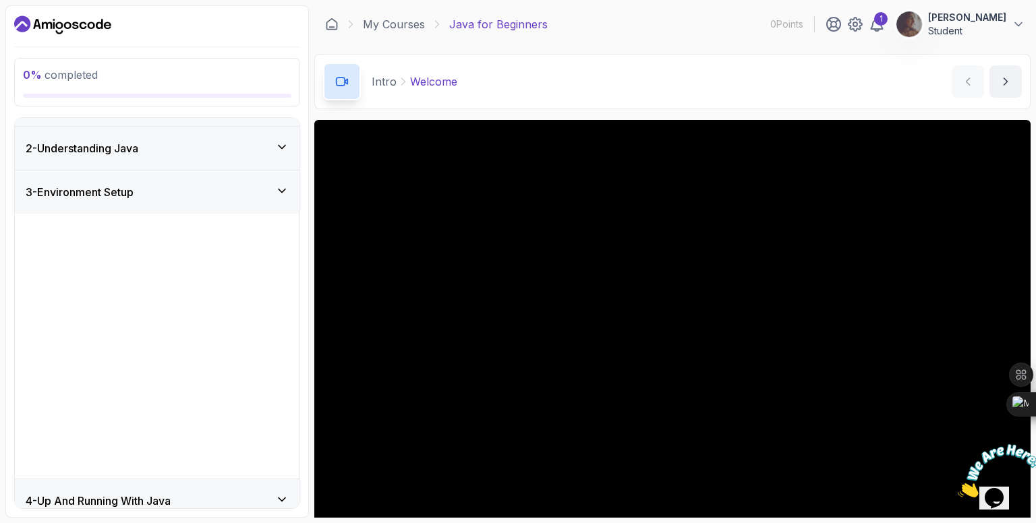
scroll to position [0, 0]
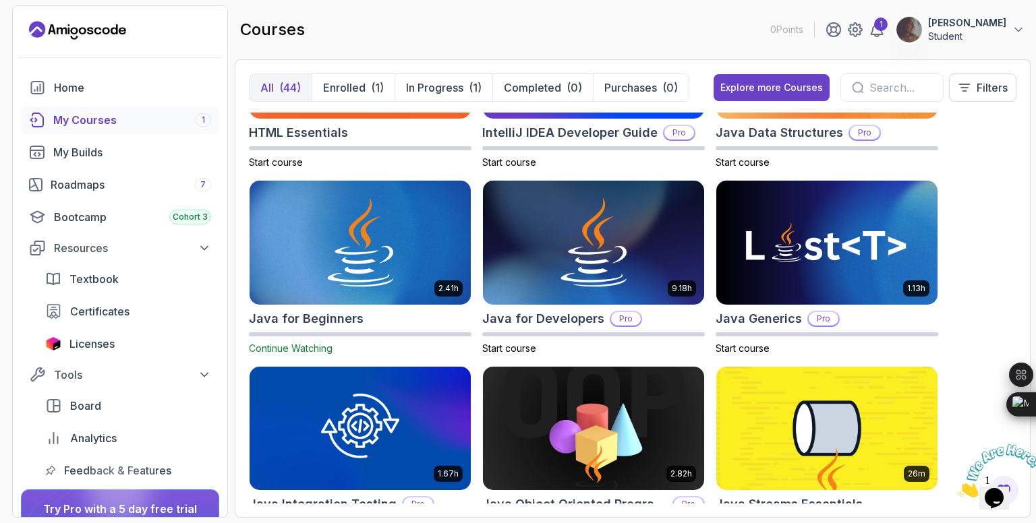
scroll to position [864, 0]
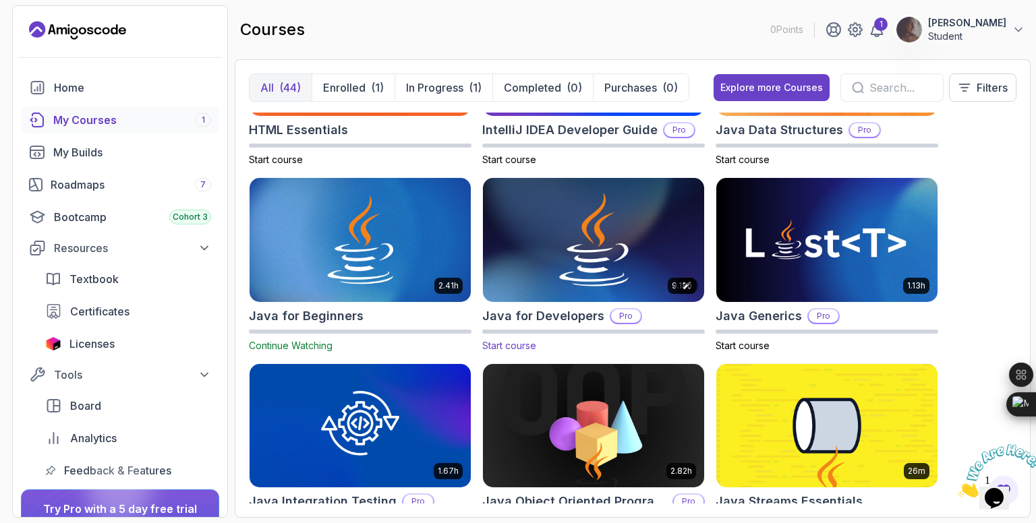
click at [573, 262] on img at bounding box center [593, 240] width 232 height 130
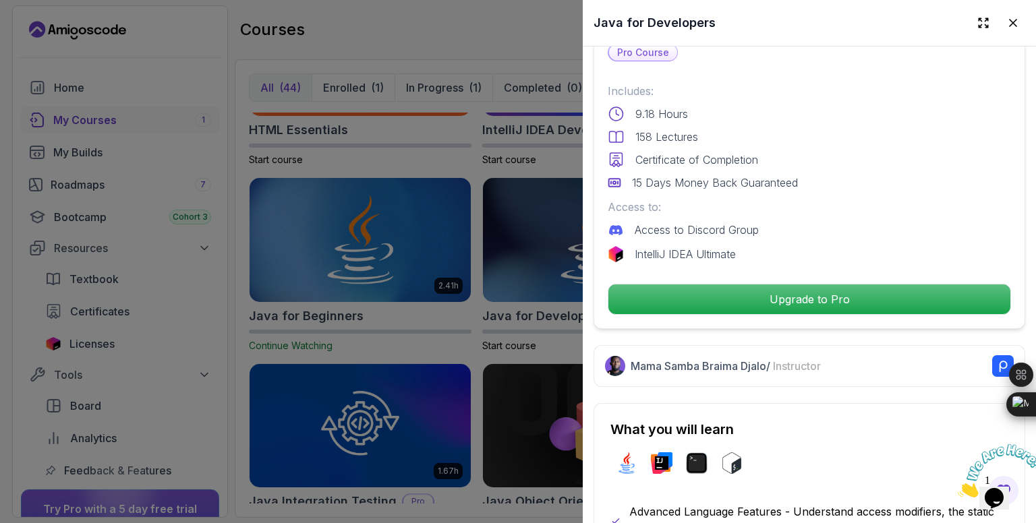
scroll to position [323, 0]
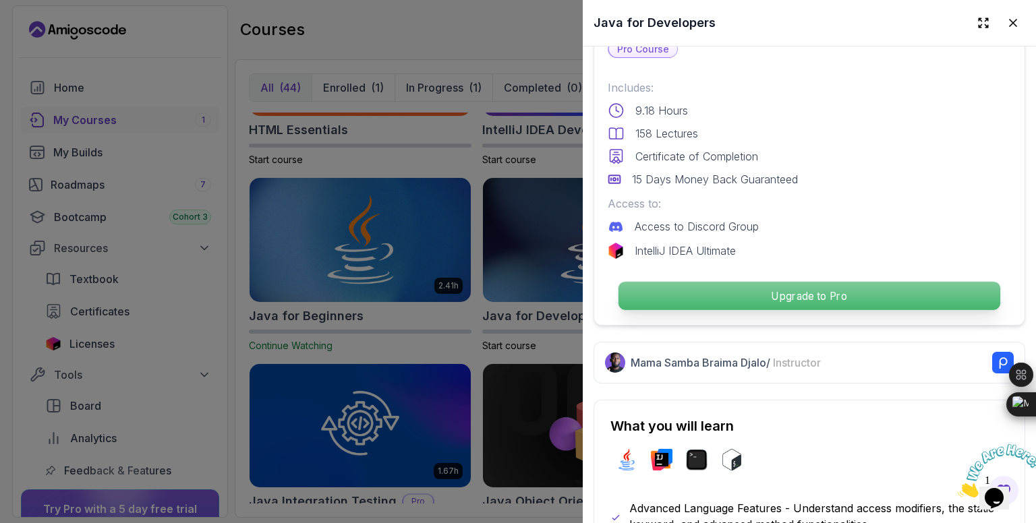
click at [808, 287] on p "Upgrade to Pro" at bounding box center [809, 296] width 382 height 28
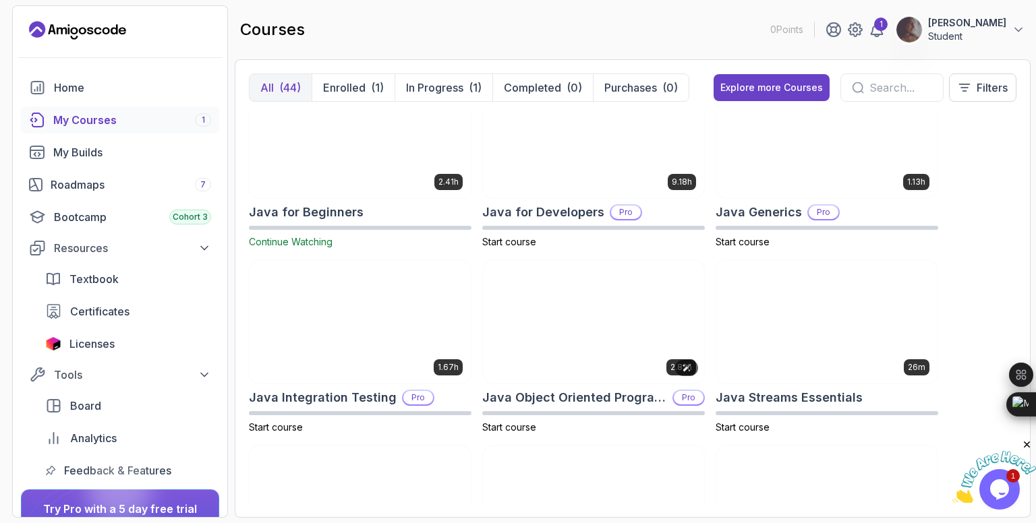
scroll to position [966, 0]
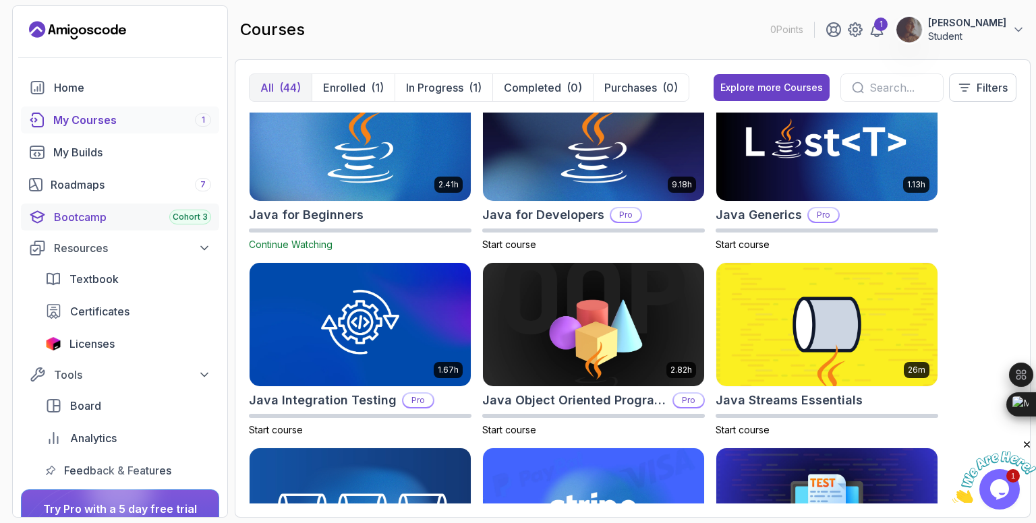
click at [69, 222] on div "Bootcamp Cohort 3" at bounding box center [132, 217] width 157 height 16
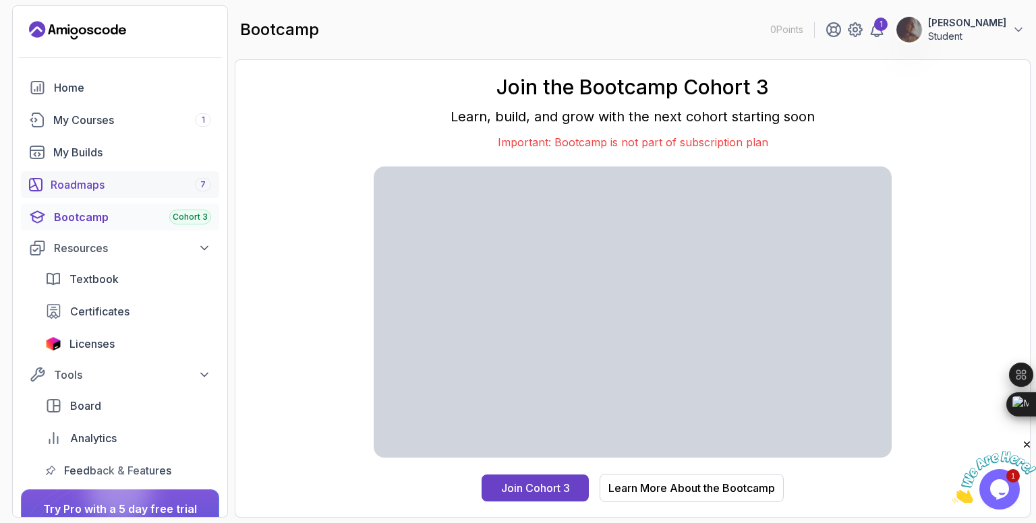
click at [99, 181] on div "Roadmaps 7" at bounding box center [131, 185] width 160 height 16
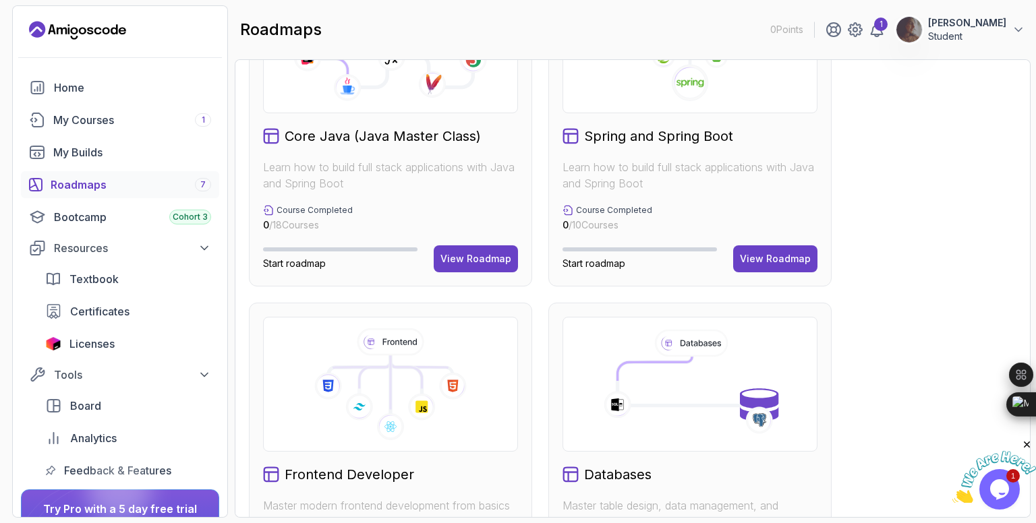
scroll to position [448, 0]
click at [474, 254] on div "View Roadmap" at bounding box center [475, 258] width 71 height 13
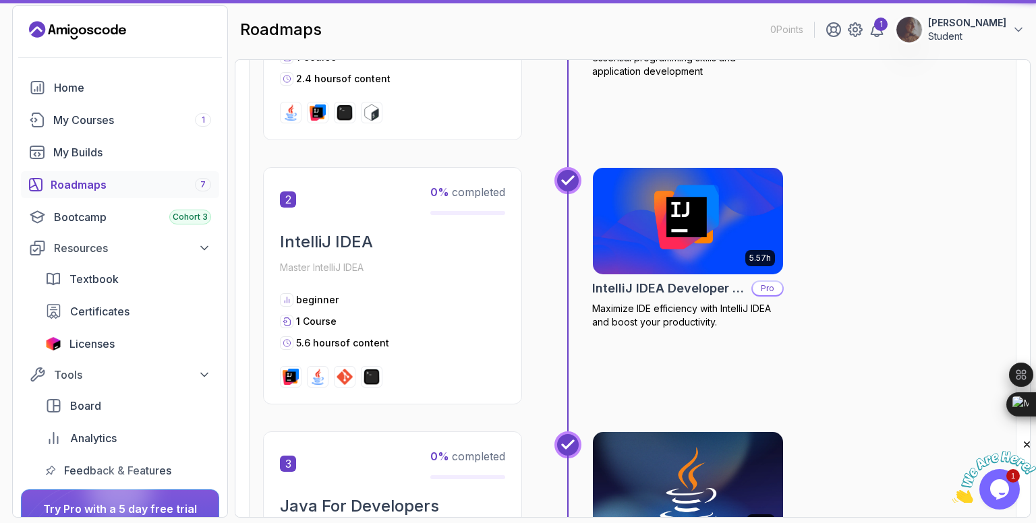
scroll to position [13, 0]
